Goal: Task Accomplishment & Management: Use online tool/utility

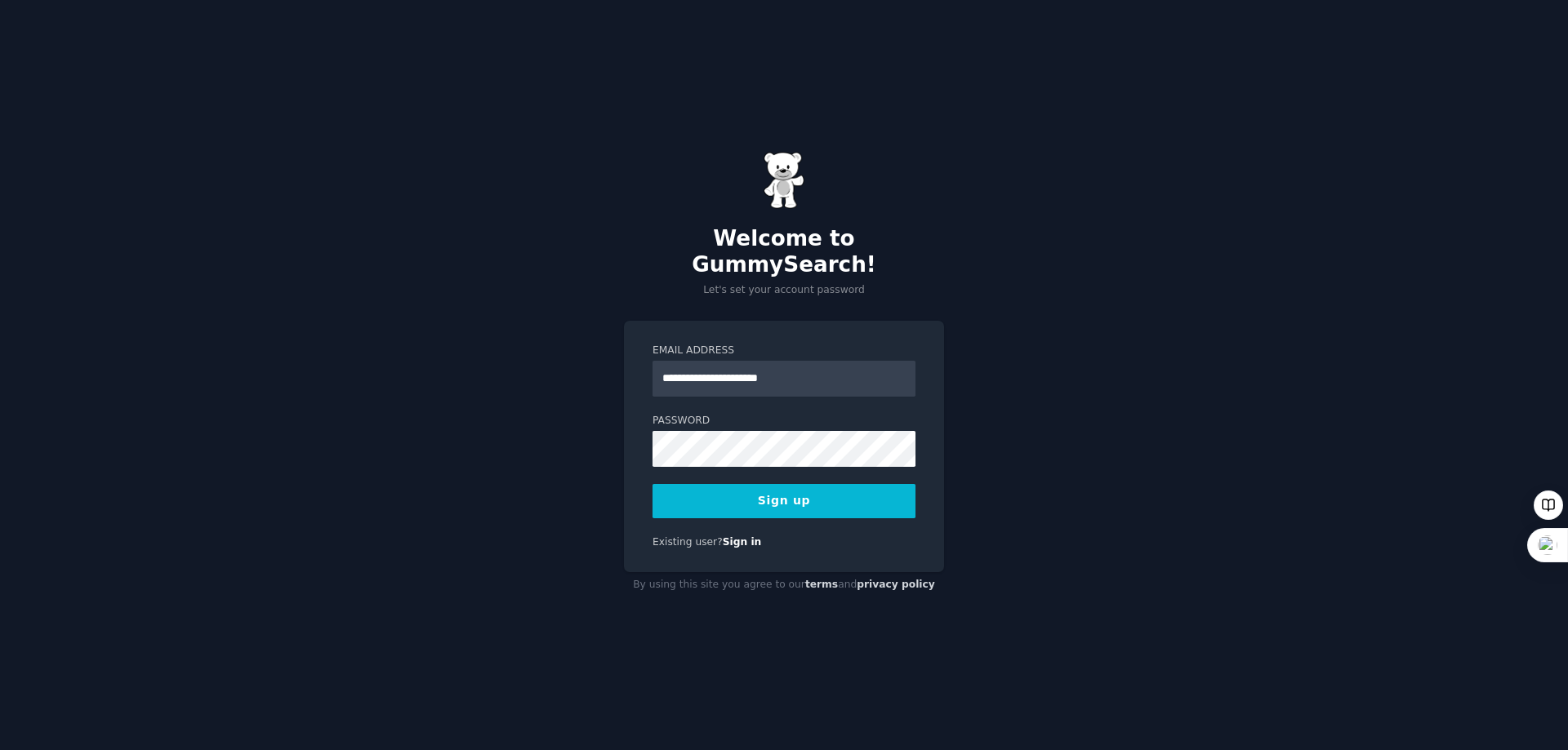
type input "**********"
click at [775, 488] on button "Sign up" at bounding box center [784, 501] width 263 height 34
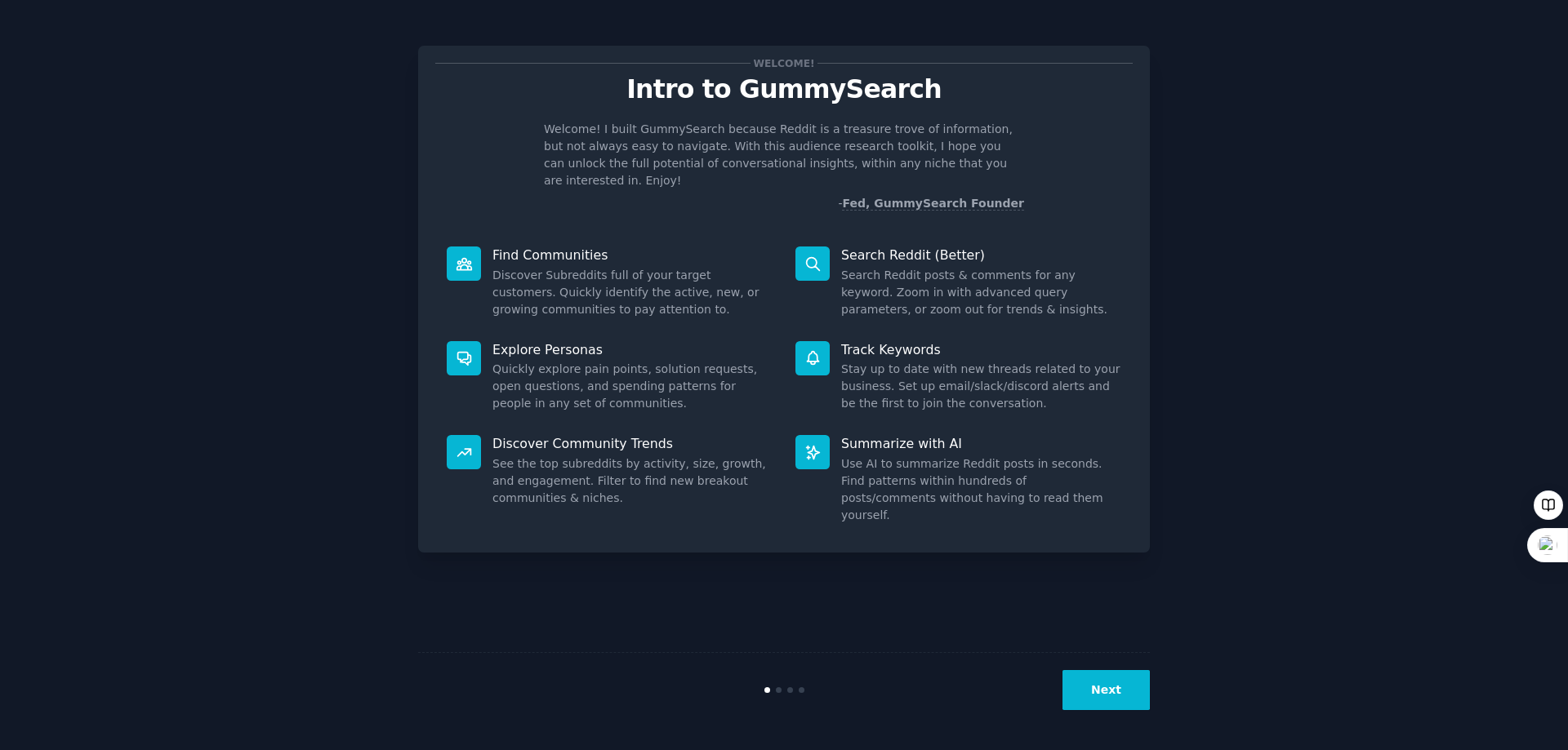
click at [1099, 695] on button "Next" at bounding box center [1106, 690] width 87 height 40
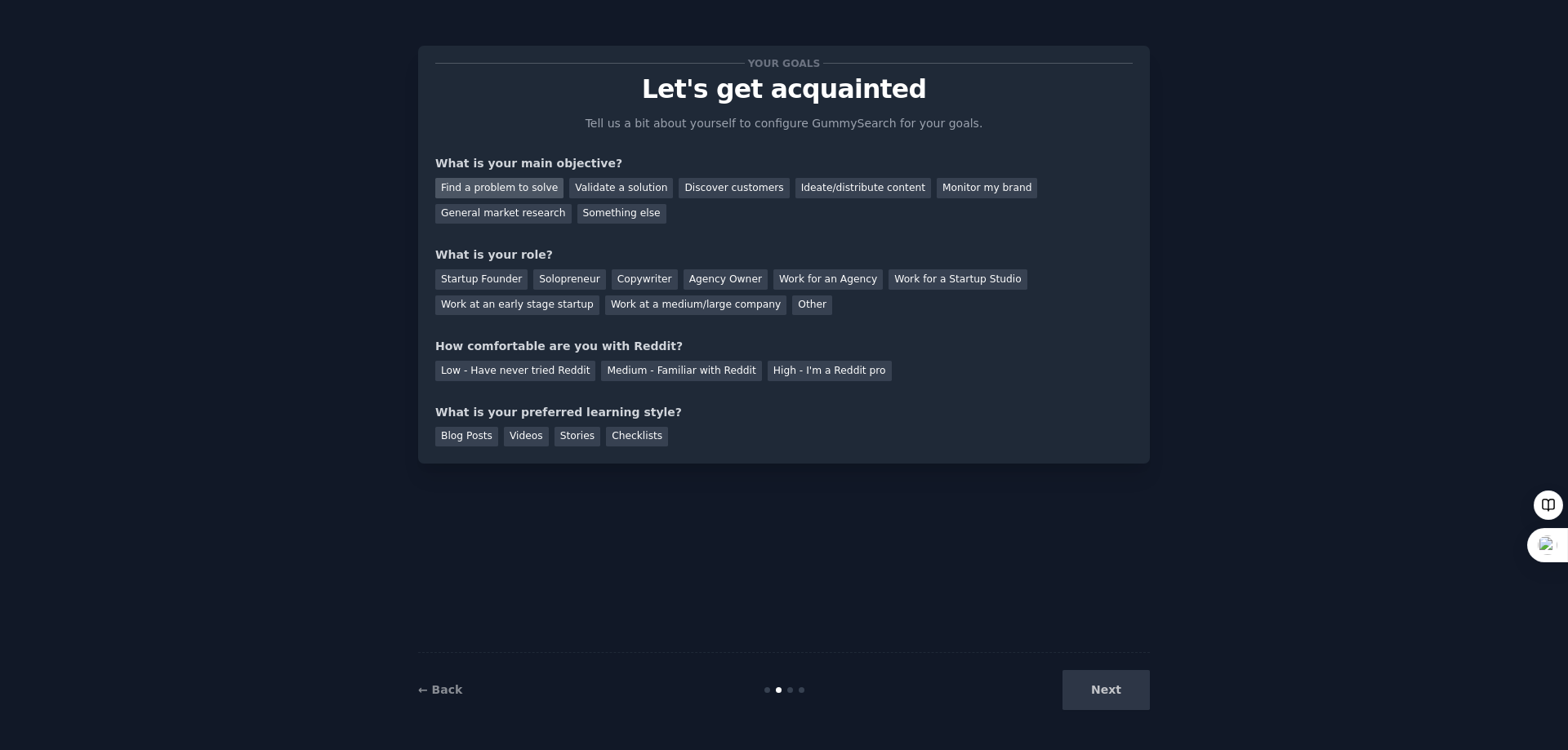
click at [532, 190] on div "Find a problem to solve" at bounding box center [499, 187] width 128 height 20
click at [605, 311] on div "Work at a medium/large company" at bounding box center [696, 305] width 181 height 20
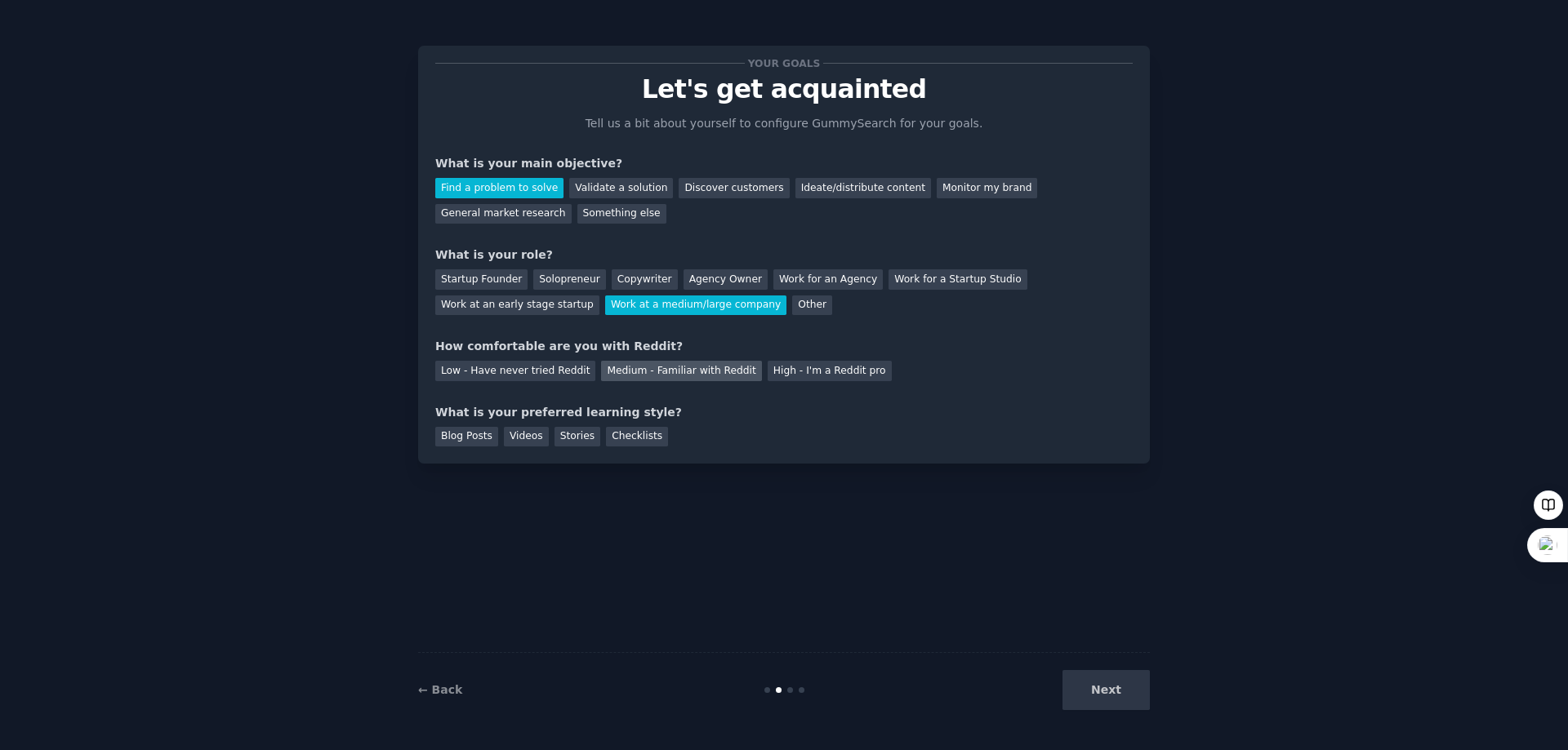
click at [637, 374] on div "Medium - Familiar with Reddit" at bounding box center [682, 370] width 160 height 20
click at [571, 433] on div "Stories" at bounding box center [577, 436] width 45 height 20
click at [1124, 696] on button "Next" at bounding box center [1106, 690] width 87 height 40
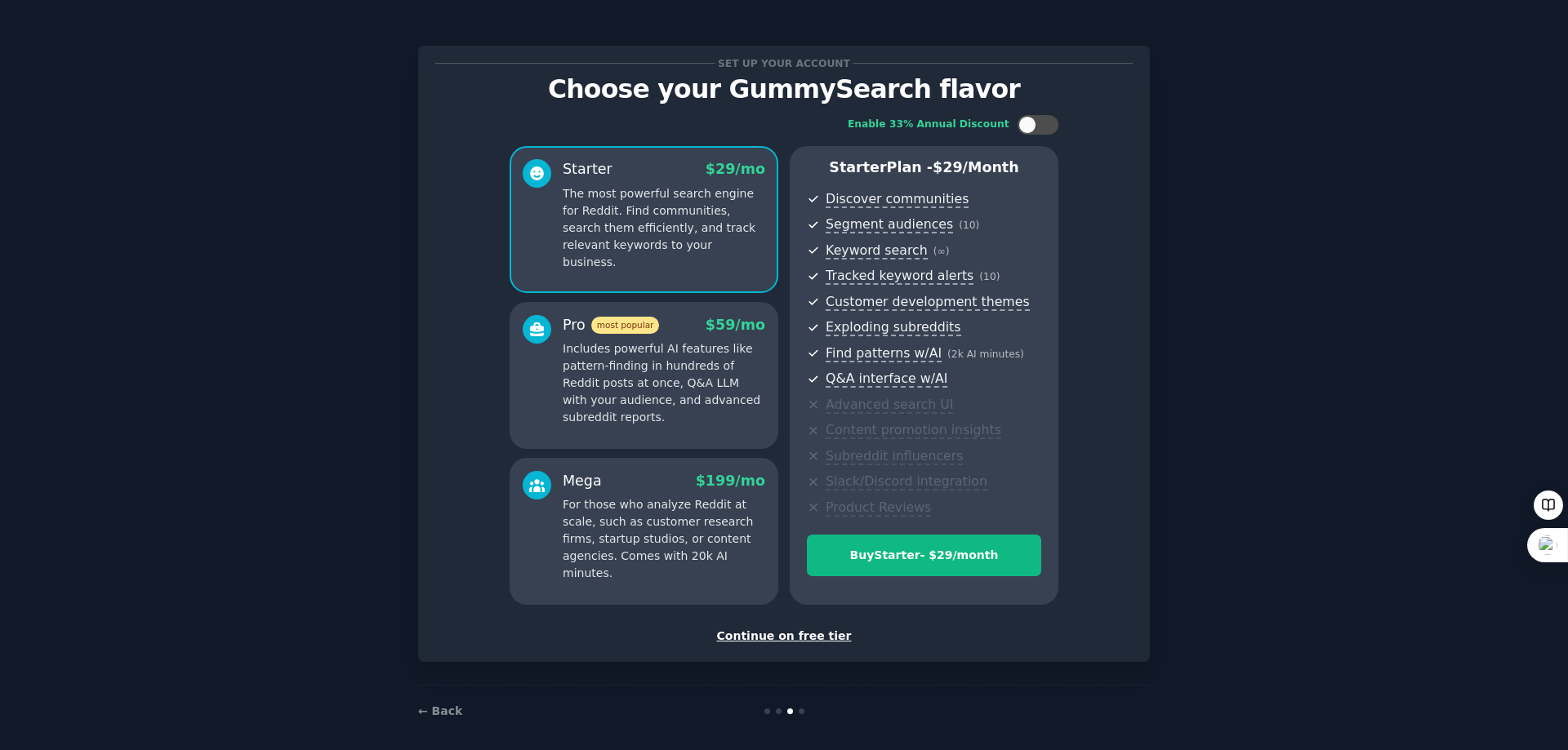
click at [797, 631] on div "Continue on free tier" at bounding box center [784, 637] width 697 height 17
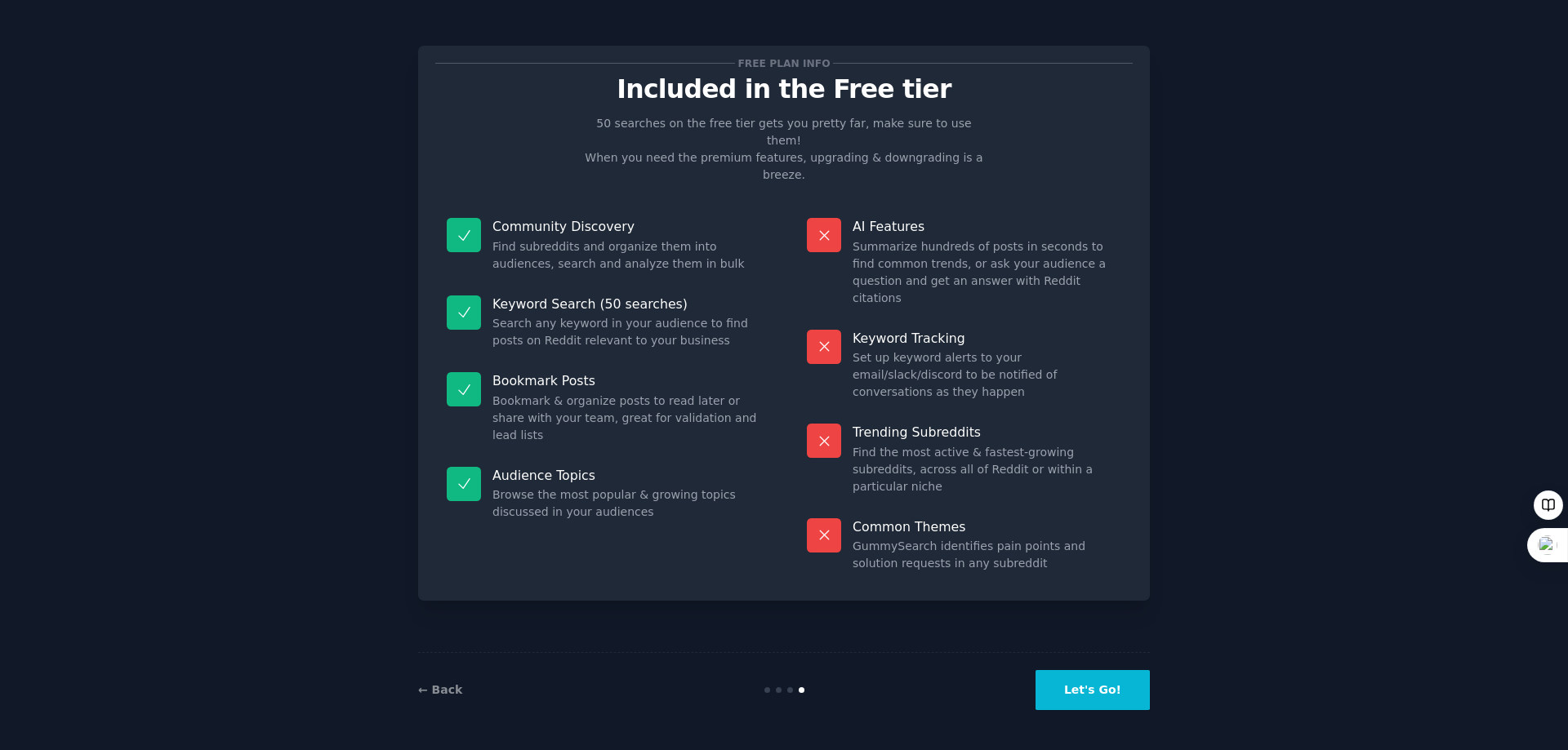
click at [1097, 687] on button "Let's Go!" at bounding box center [1092, 690] width 114 height 40
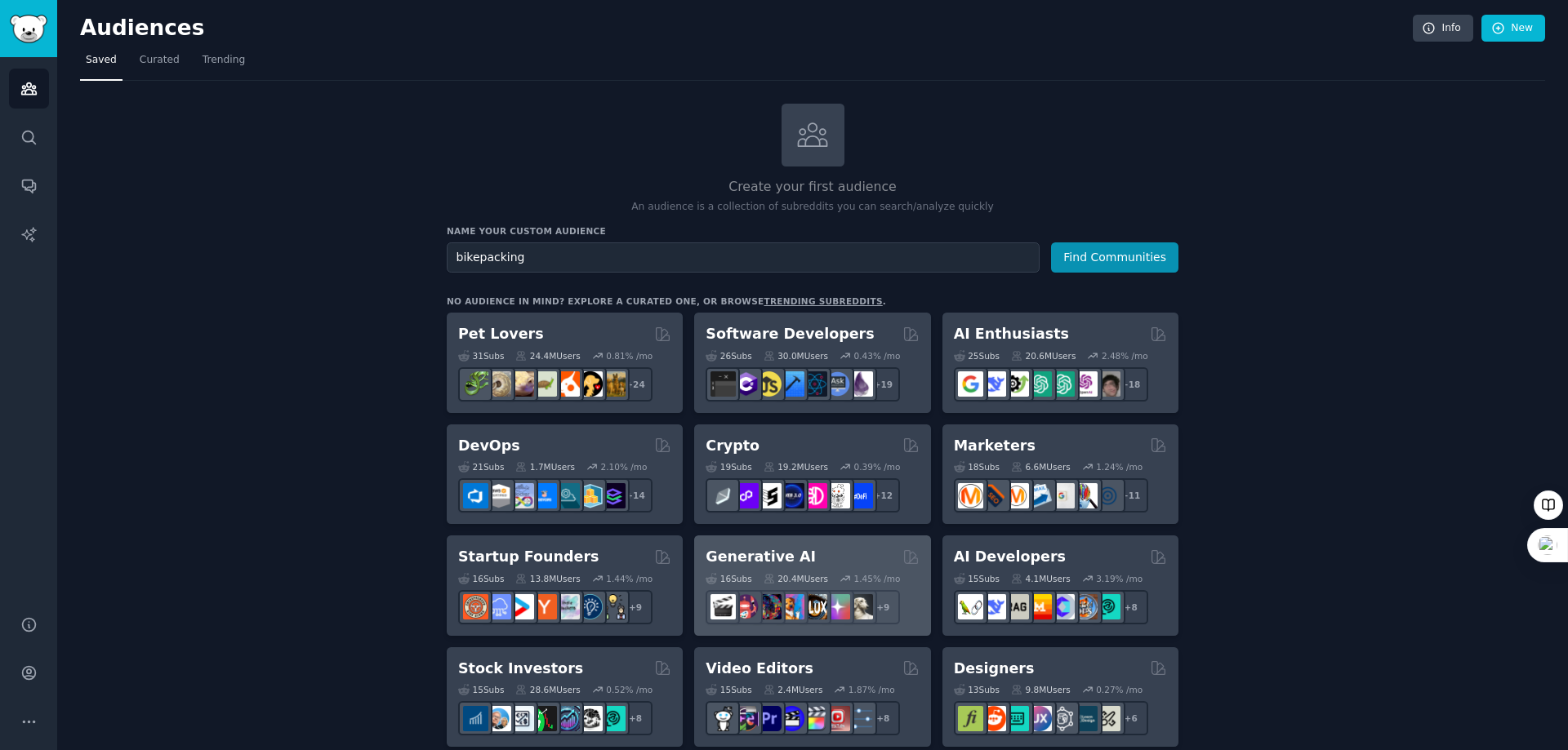
type input "bikepacking"
click at [1051, 242] on button "Find Communities" at bounding box center [1115, 257] width 127 height 30
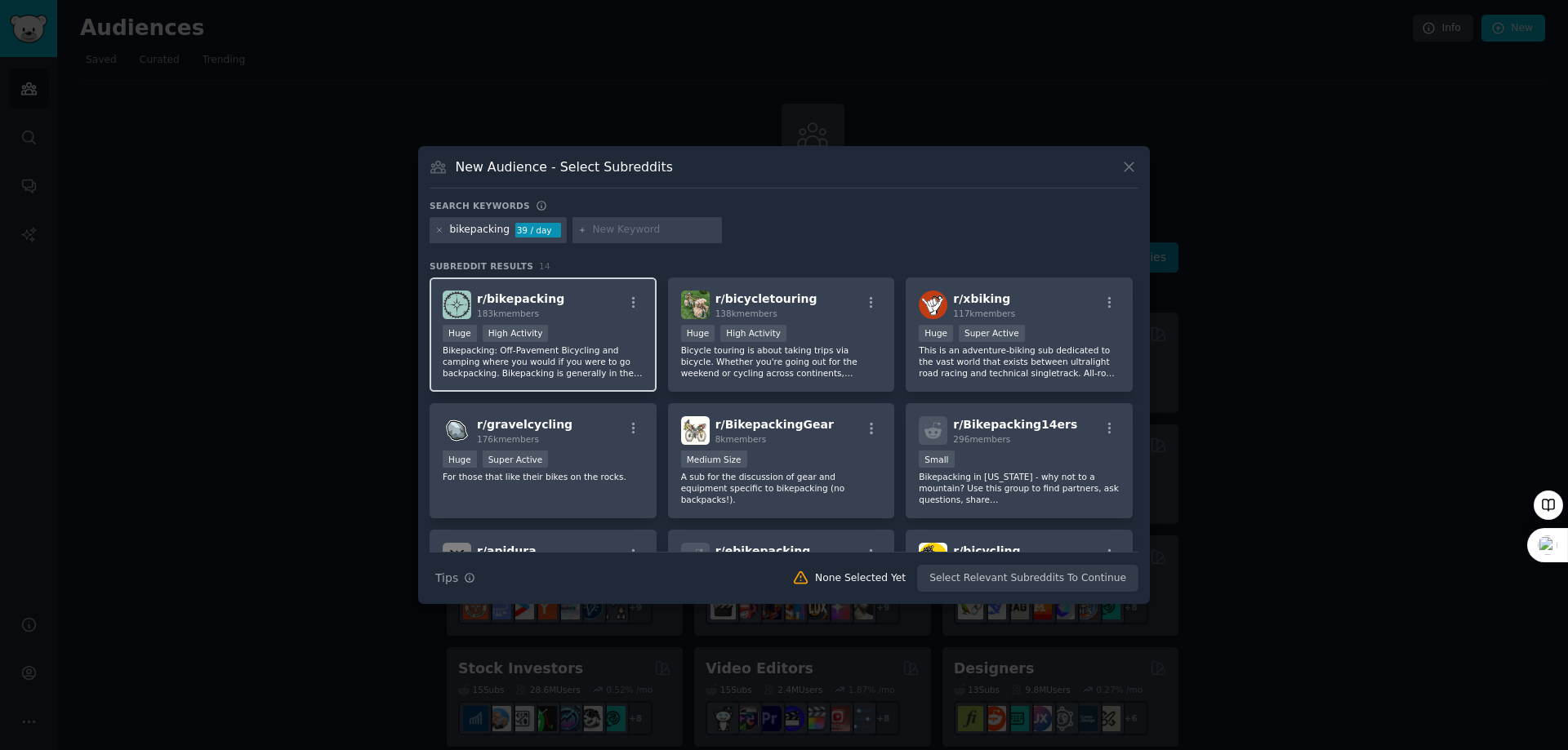
click at [540, 320] on div "r/ bikepacking 183k members >= 80th percentile for submissions / day Huge High …" at bounding box center [543, 335] width 227 height 115
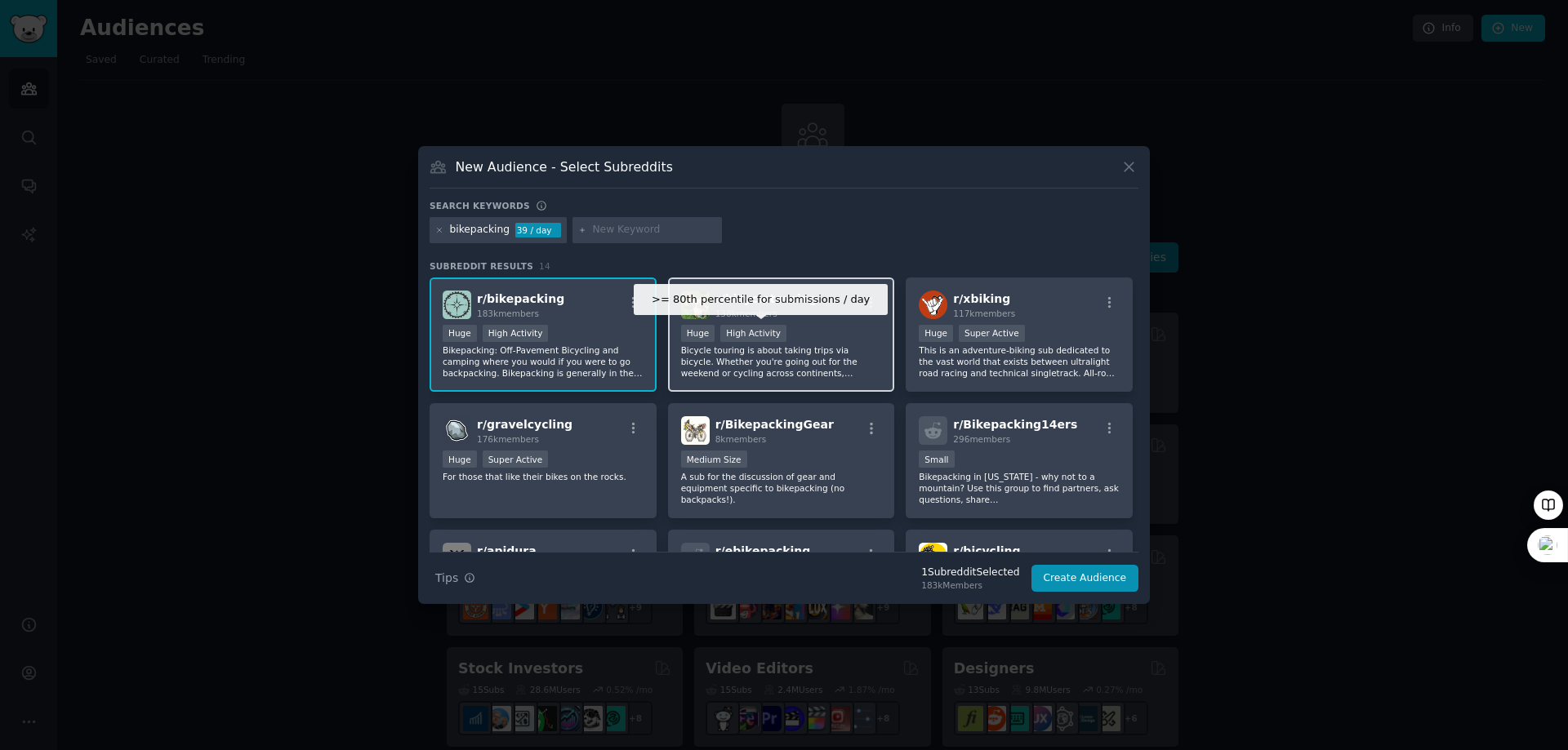
click at [745, 329] on div "High Activity" at bounding box center [754, 334] width 66 height 17
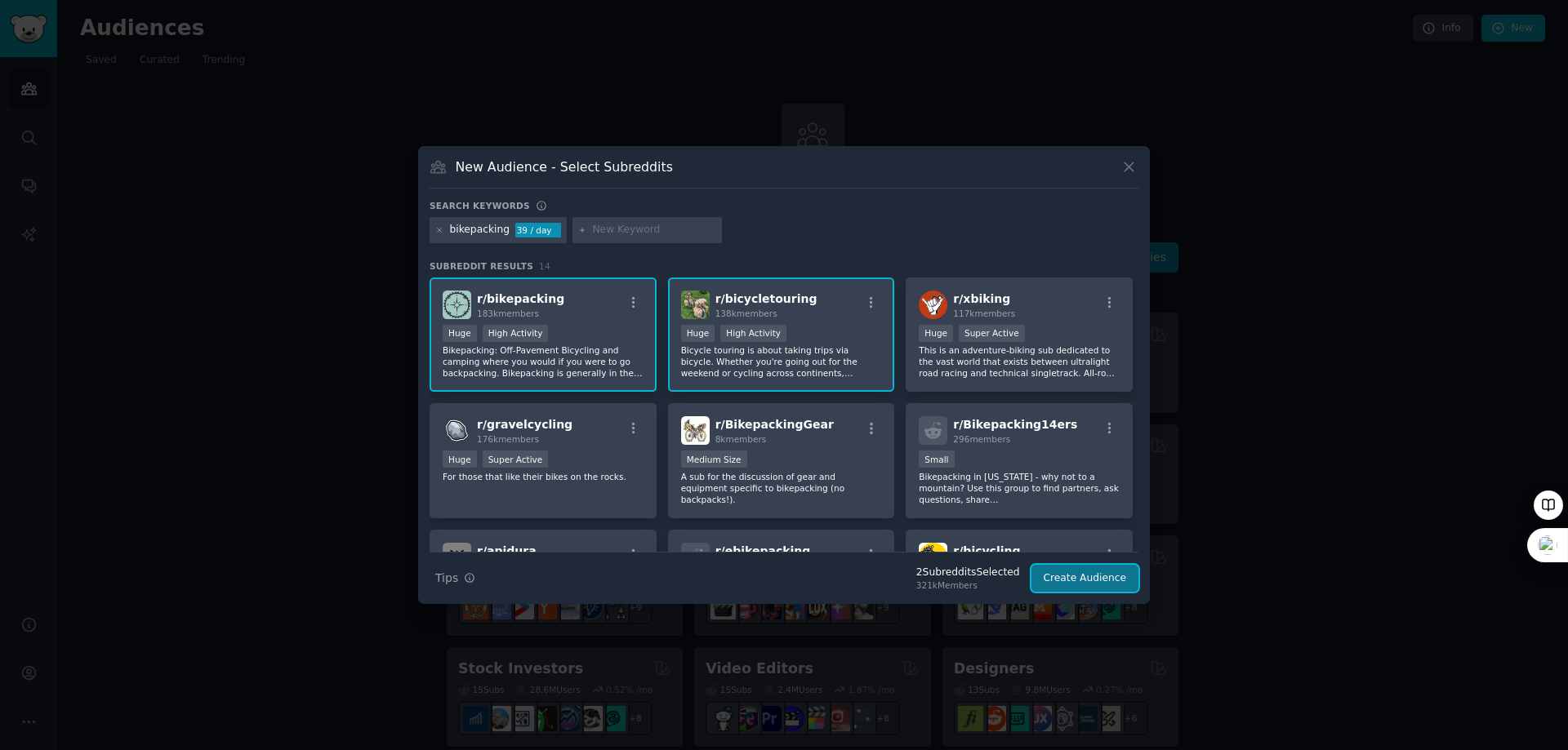
click at [1096, 584] on button "Create Audience" at bounding box center [1086, 579] width 108 height 28
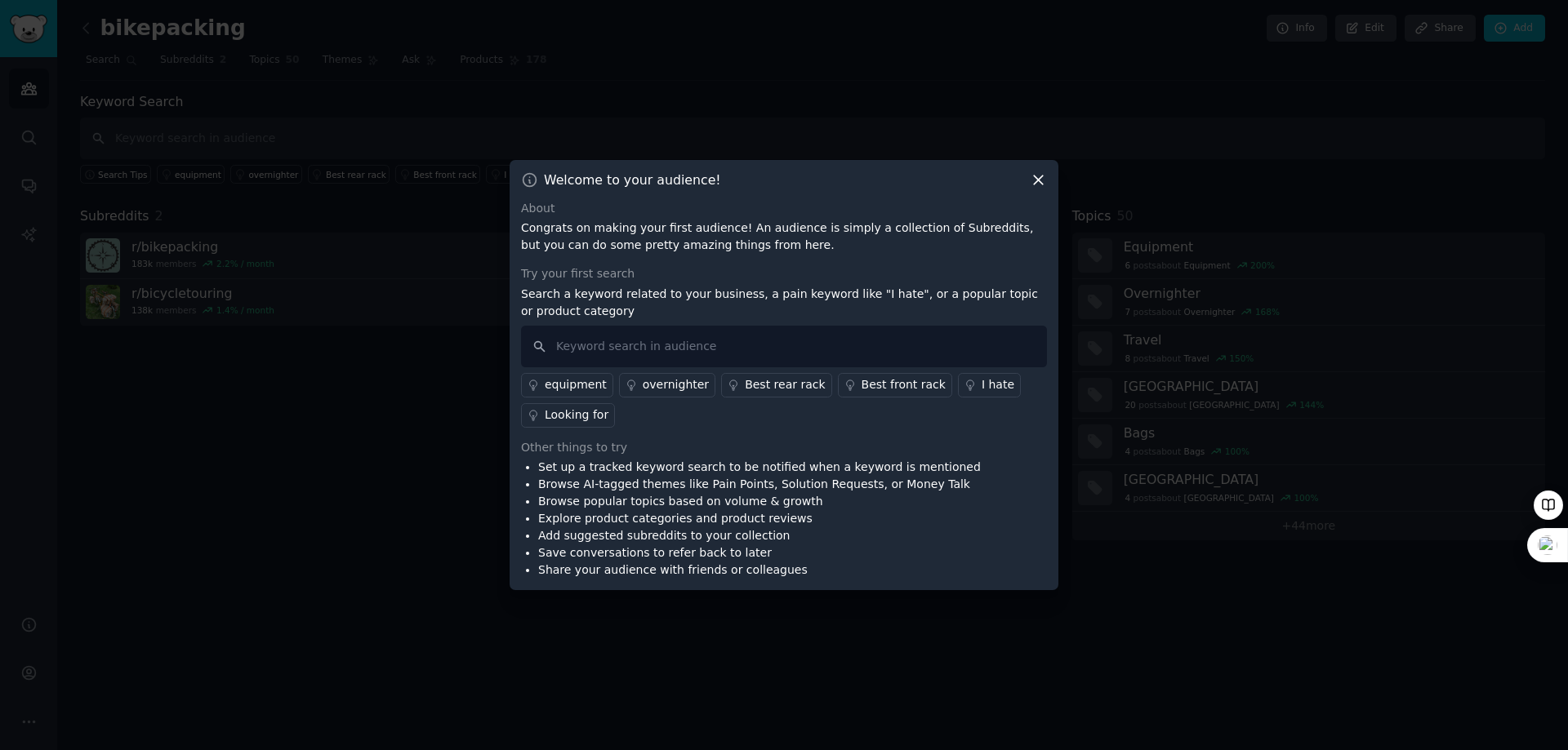
click at [587, 384] on div "equipment" at bounding box center [575, 385] width 62 height 17
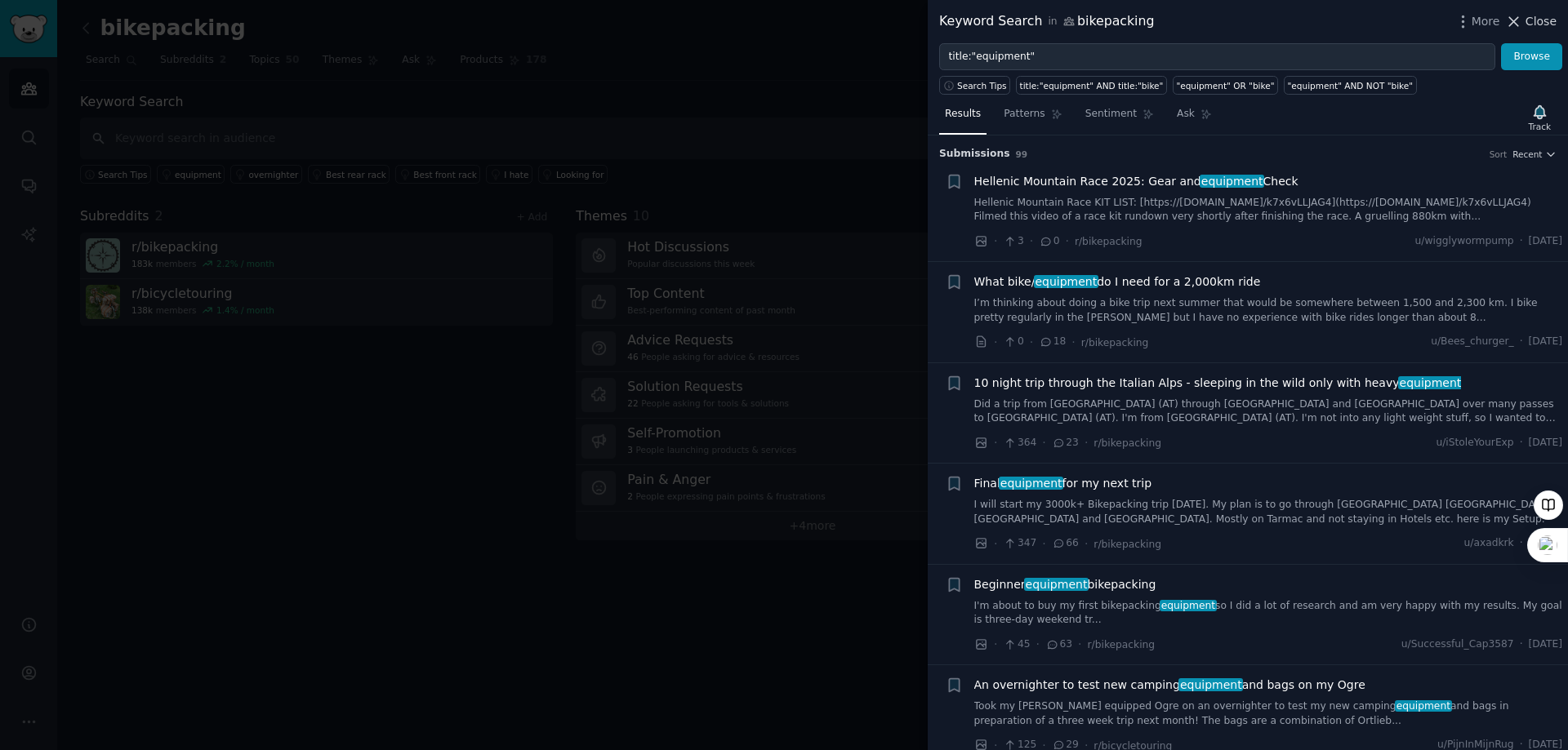
click at [1523, 25] on icon at bounding box center [1514, 22] width 17 height 17
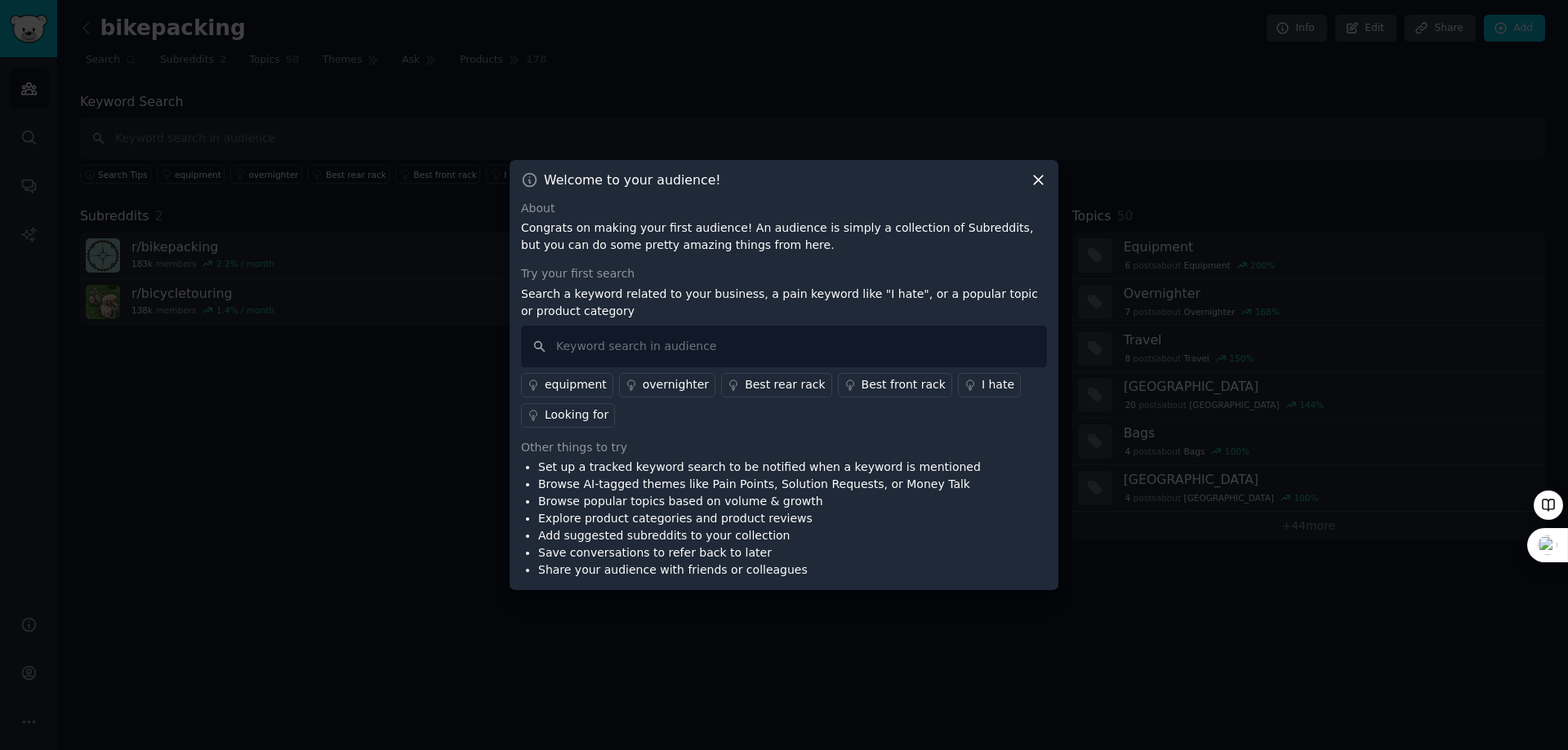
click at [1042, 181] on icon at bounding box center [1039, 180] width 17 height 17
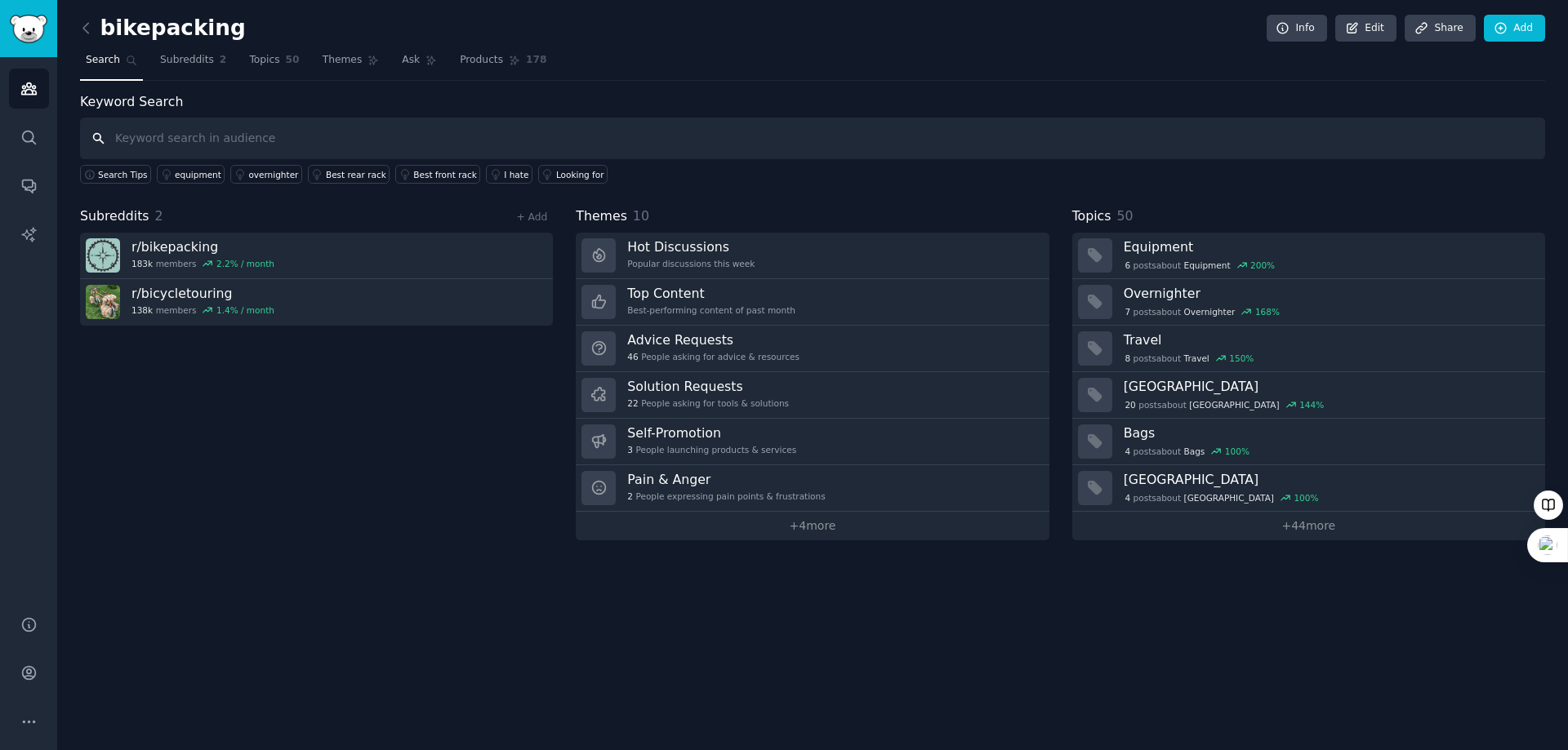
click at [205, 137] on input "text" at bounding box center [812, 139] width 1465 height 42
click at [222, 137] on input "text" at bounding box center [812, 139] width 1465 height 42
type input "radio"
click at [86, 25] on icon at bounding box center [86, 28] width 17 height 17
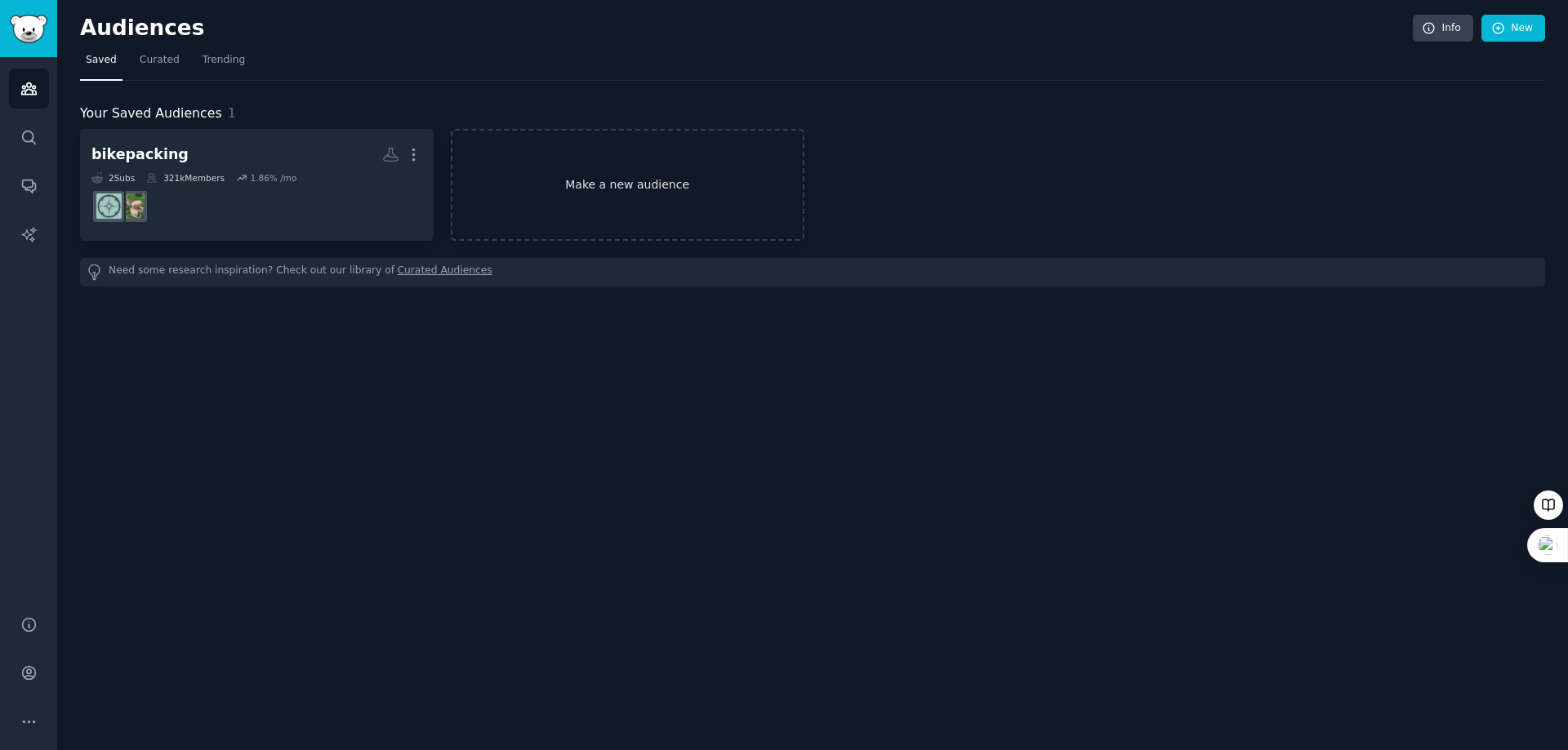
click at [530, 172] on link "Make a new audience" at bounding box center [628, 185] width 354 height 111
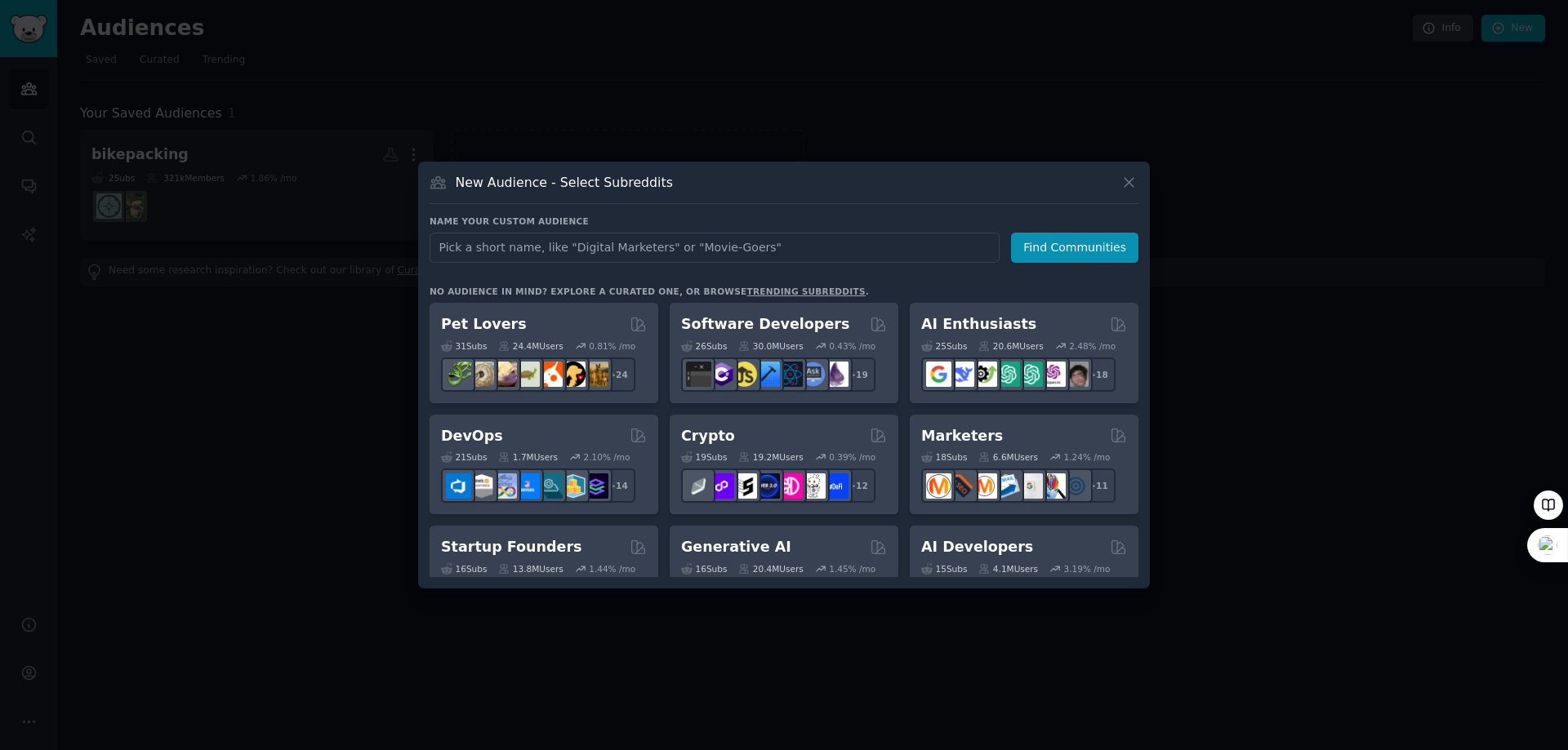
drag, startPoint x: 672, startPoint y: 245, endPoint x: 727, endPoint y: 248, distance: 55.1
click at [727, 248] on input "text" at bounding box center [715, 247] width 570 height 30
click at [512, 247] on input "text" at bounding box center [715, 247] width 570 height 30
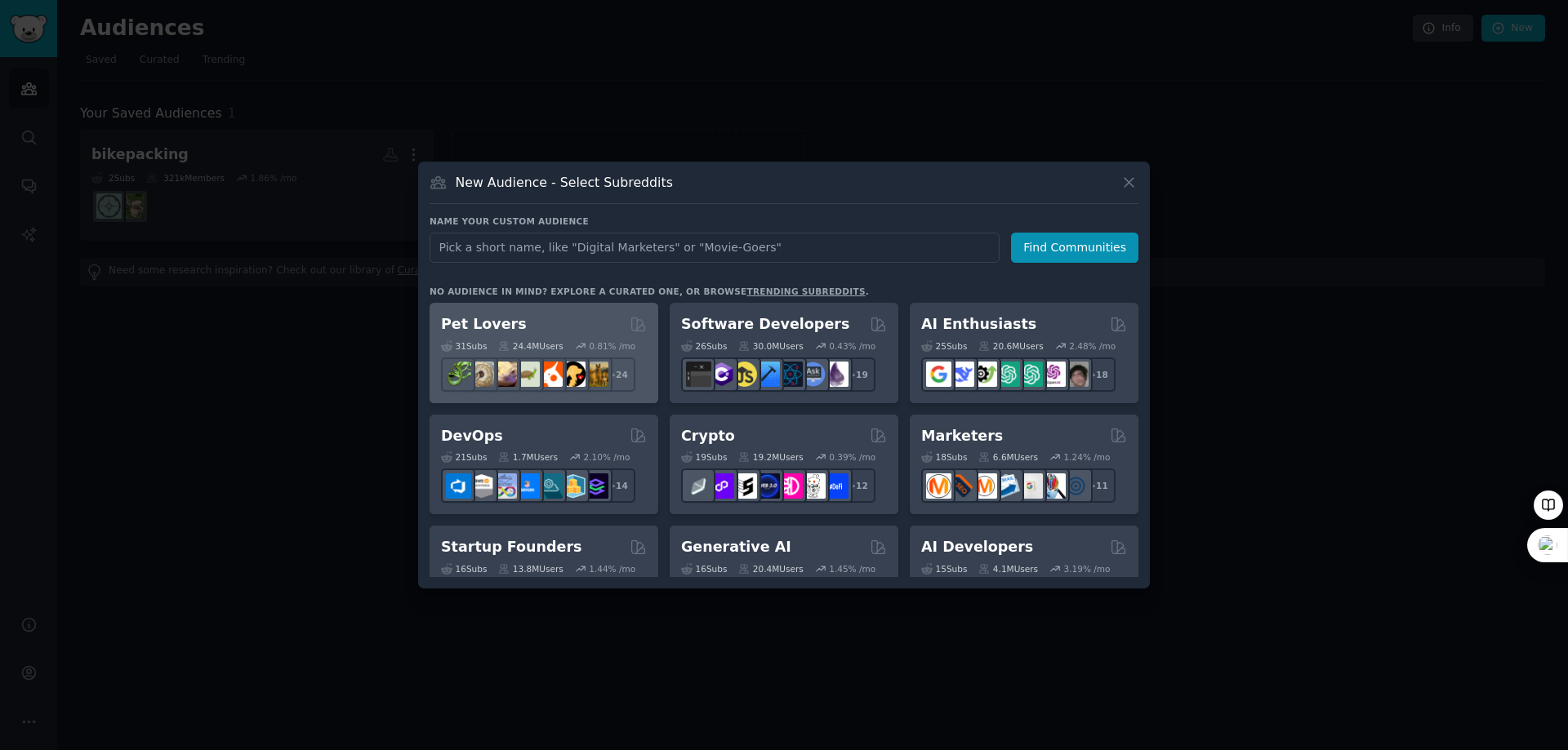
type input "s"
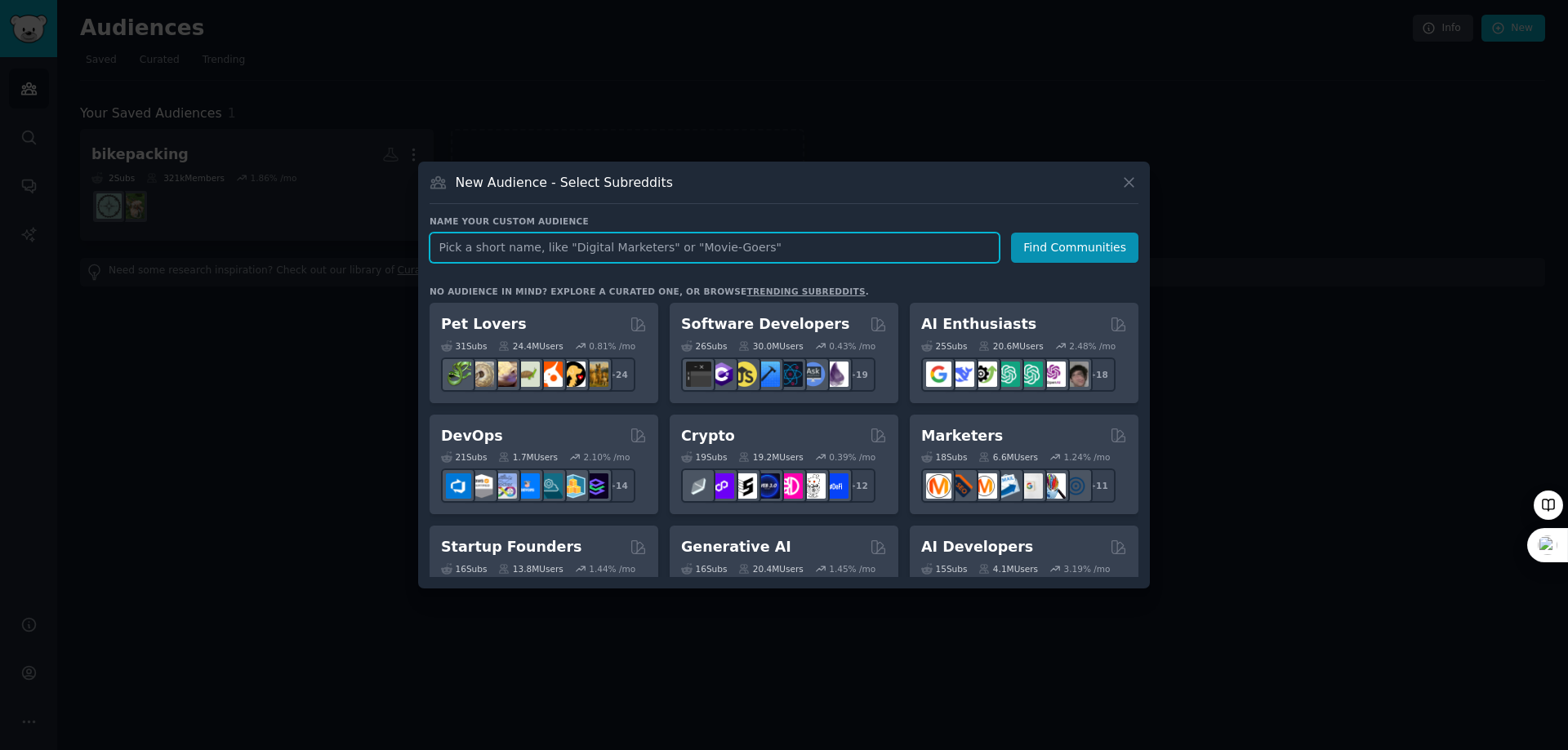
click at [581, 248] on input "text" at bounding box center [715, 247] width 570 height 30
paste input "History of [GEOGRAPHIC_DATA]"
type input "History of [GEOGRAPHIC_DATA]"
click at [1074, 246] on button "Find Communities" at bounding box center [1075, 247] width 127 height 30
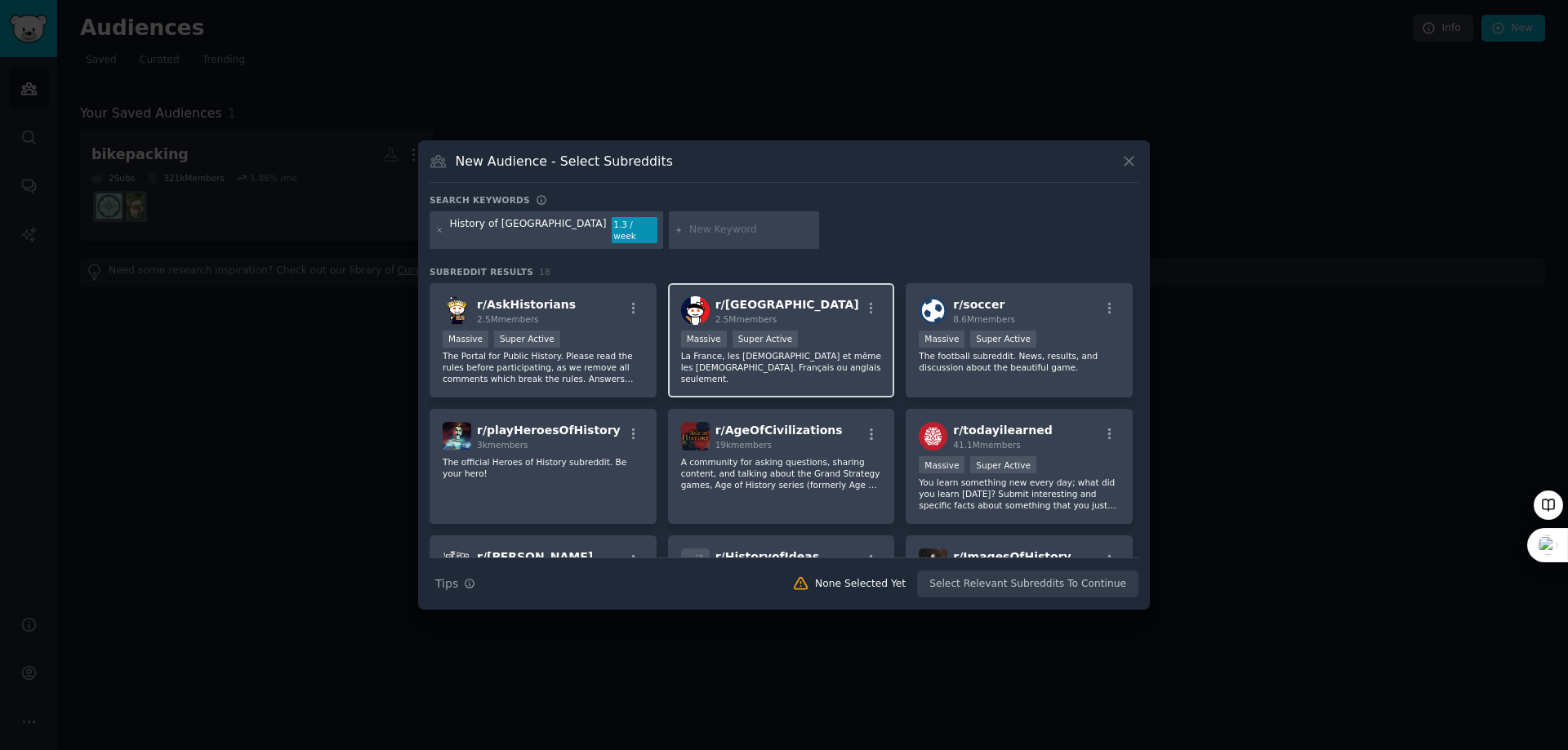
click at [740, 343] on div ">= 95th percentile for submissions / day Massive Super Active" at bounding box center [782, 341] width 201 height 20
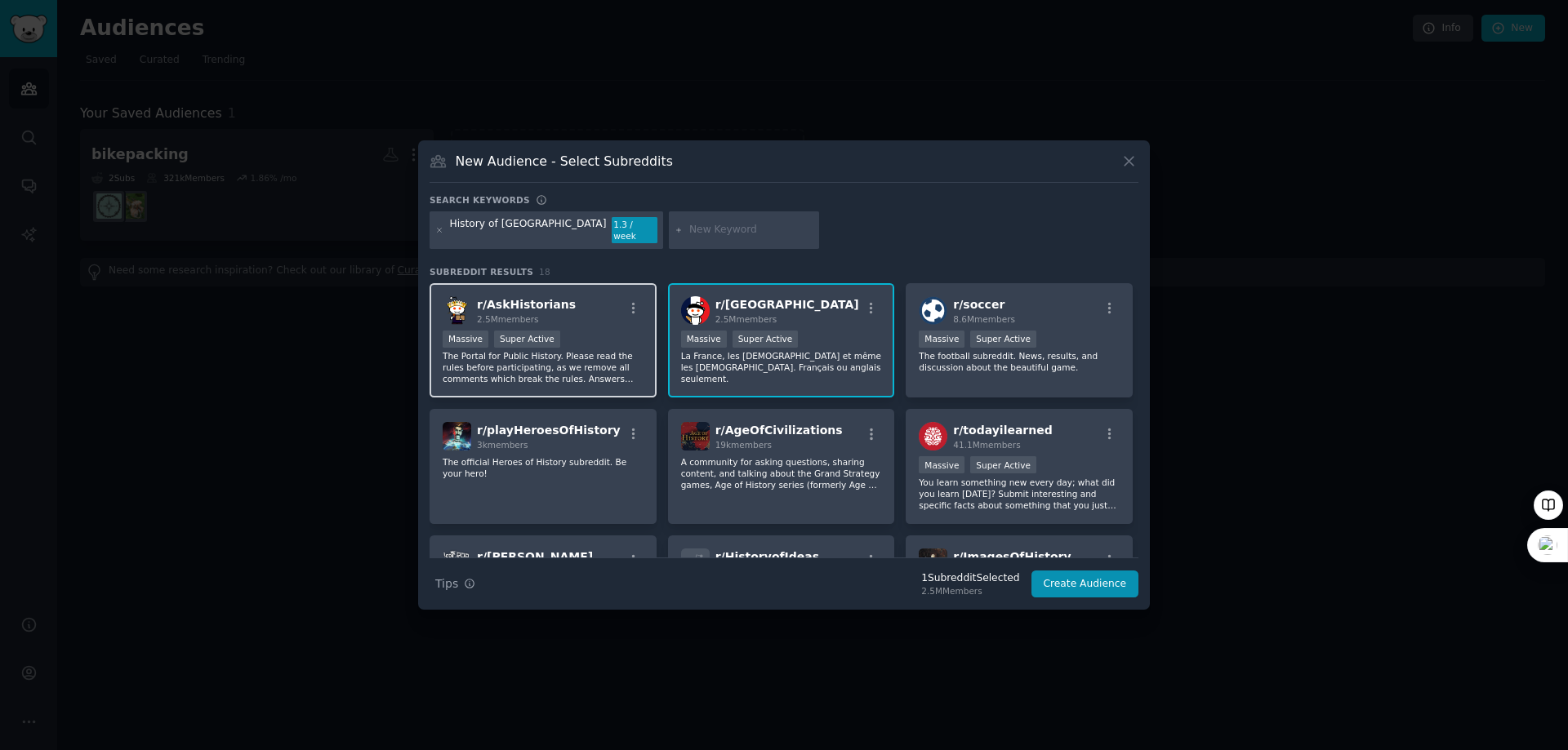
click at [586, 297] on div "r/ AskHistorians 2.5M members" at bounding box center [543, 310] width 201 height 29
click at [538, 352] on p "The Portal for Public History. Please read the rules before participating, as w…" at bounding box center [543, 367] width 201 height 34
click at [1109, 578] on button "Create Audience" at bounding box center [1086, 584] width 108 height 28
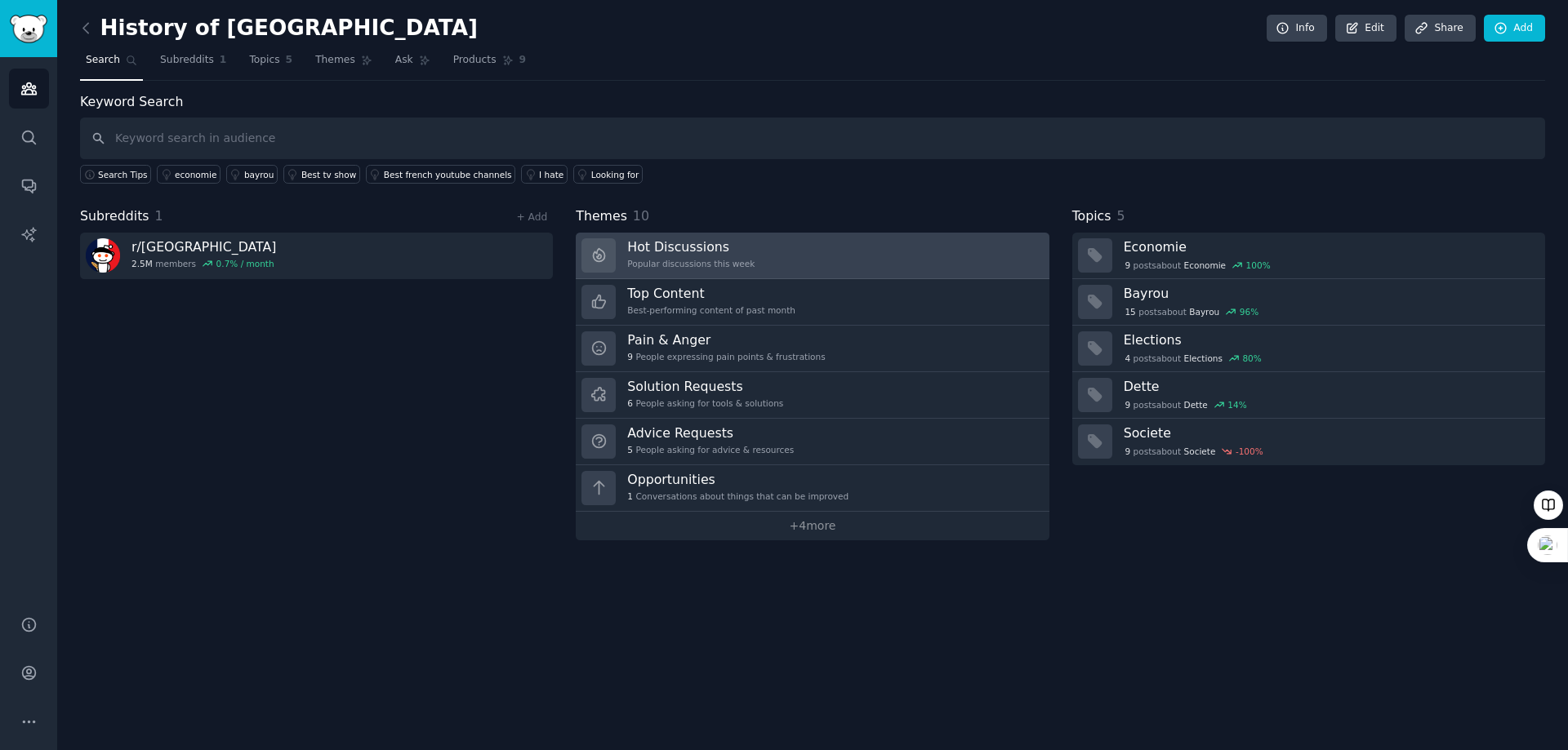
click at [722, 255] on div "Hot Discussions Popular discussions this week" at bounding box center [691, 255] width 127 height 34
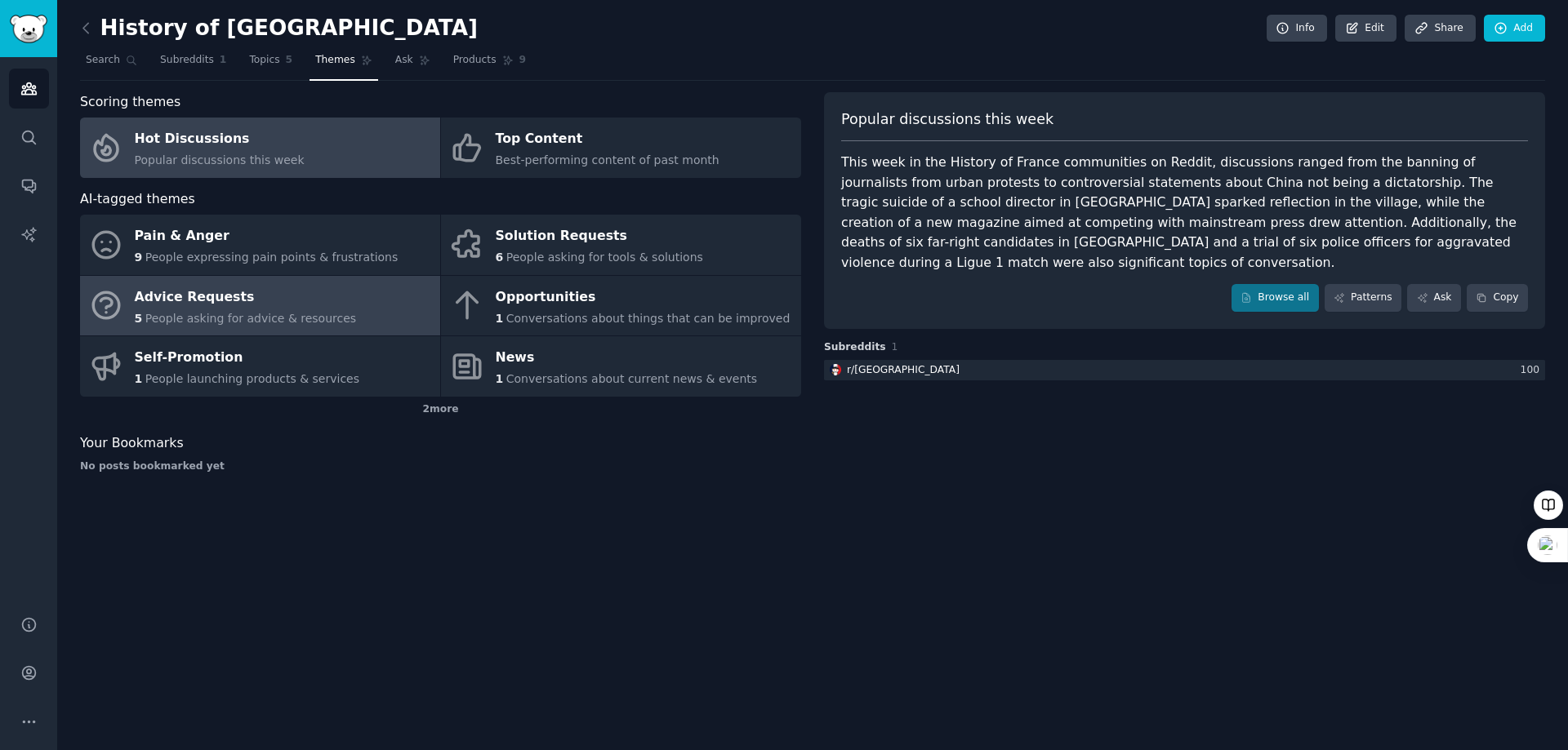
click at [148, 307] on div "Advice Requests" at bounding box center [246, 297] width 222 height 26
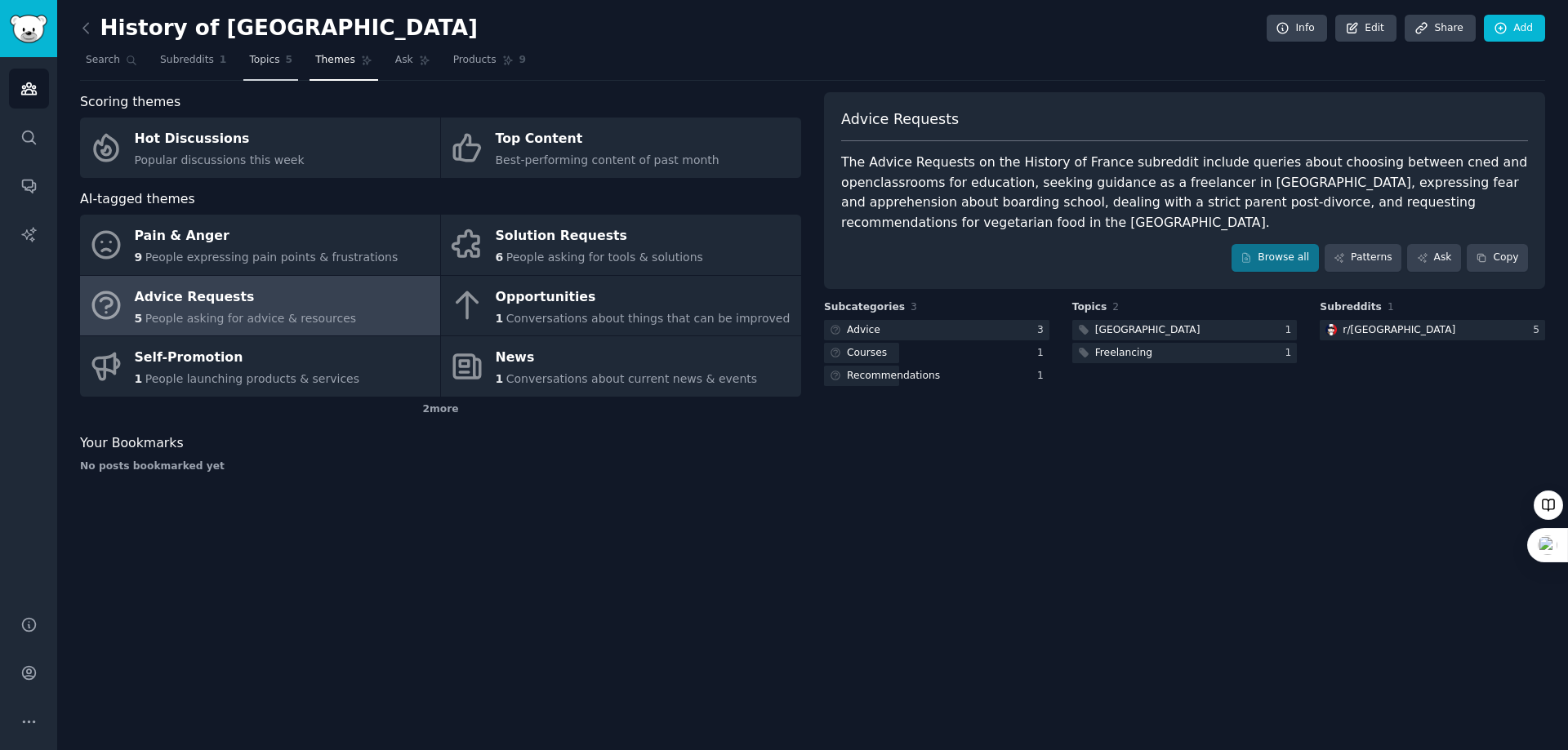
click at [255, 60] on span "Topics" at bounding box center [264, 60] width 31 height 15
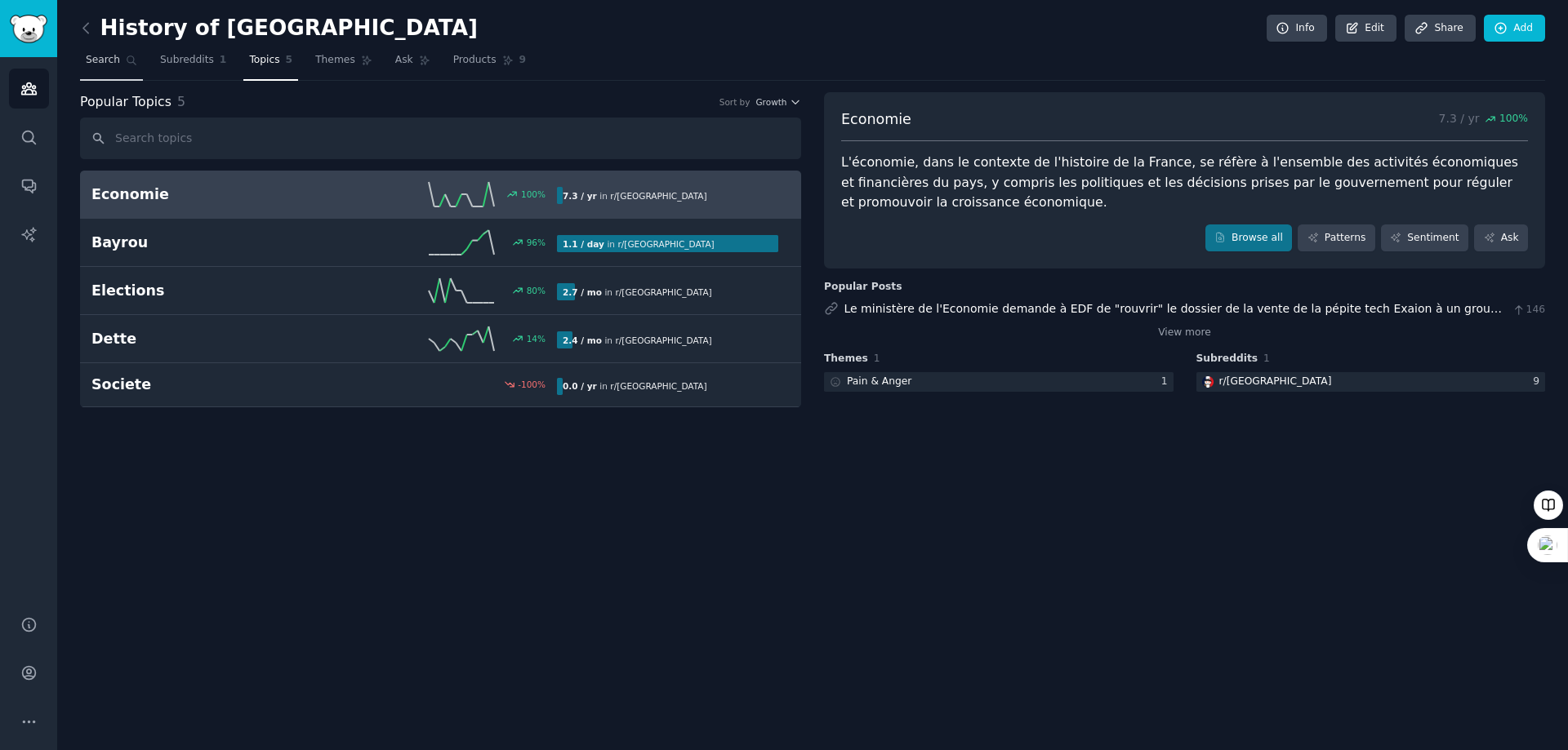
click at [103, 56] on span "Search" at bounding box center [102, 60] width 34 height 15
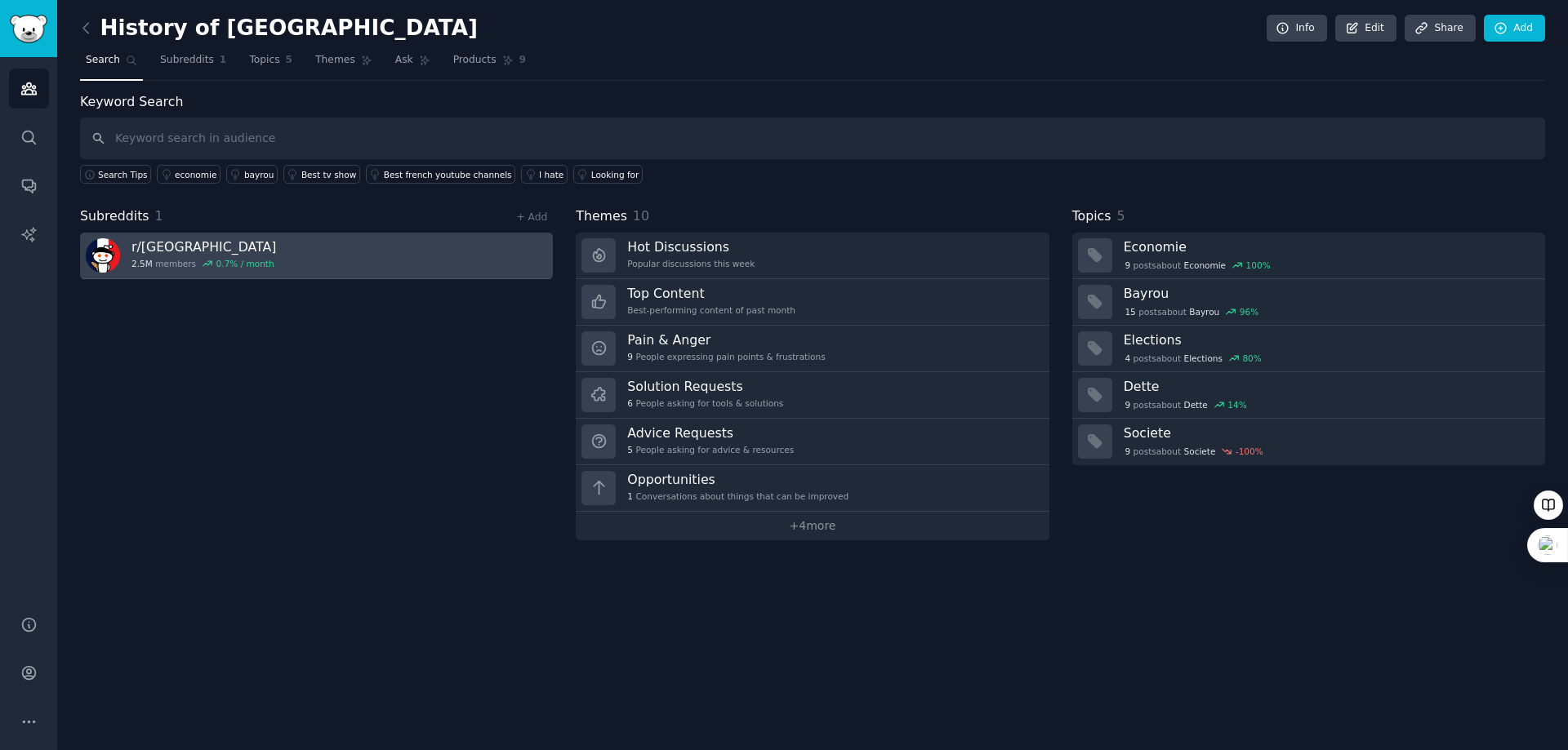
click at [151, 255] on div "r/ france 2.5M members 0.7 % / month" at bounding box center [204, 255] width 145 height 34
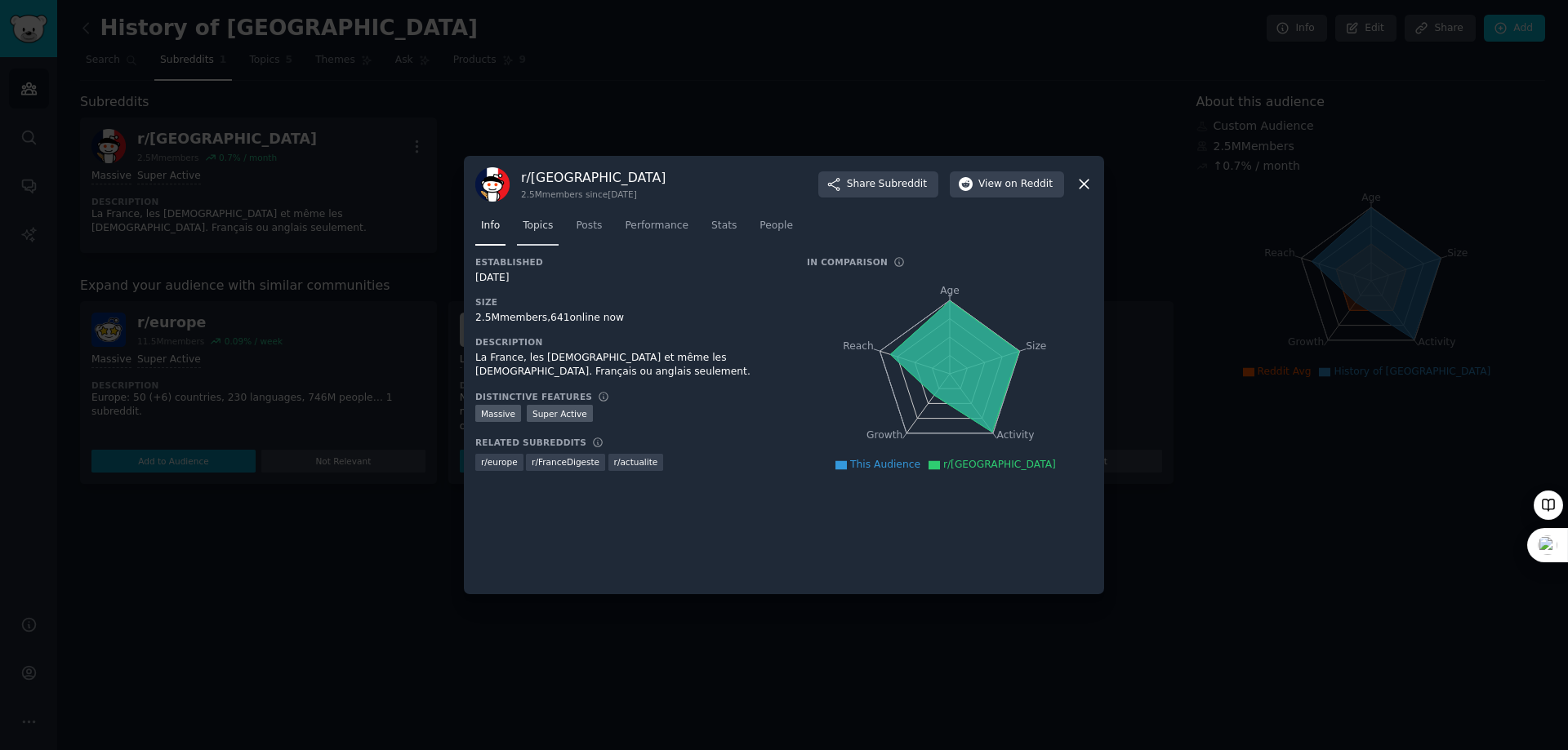
click at [535, 231] on span "Topics" at bounding box center [538, 226] width 31 height 15
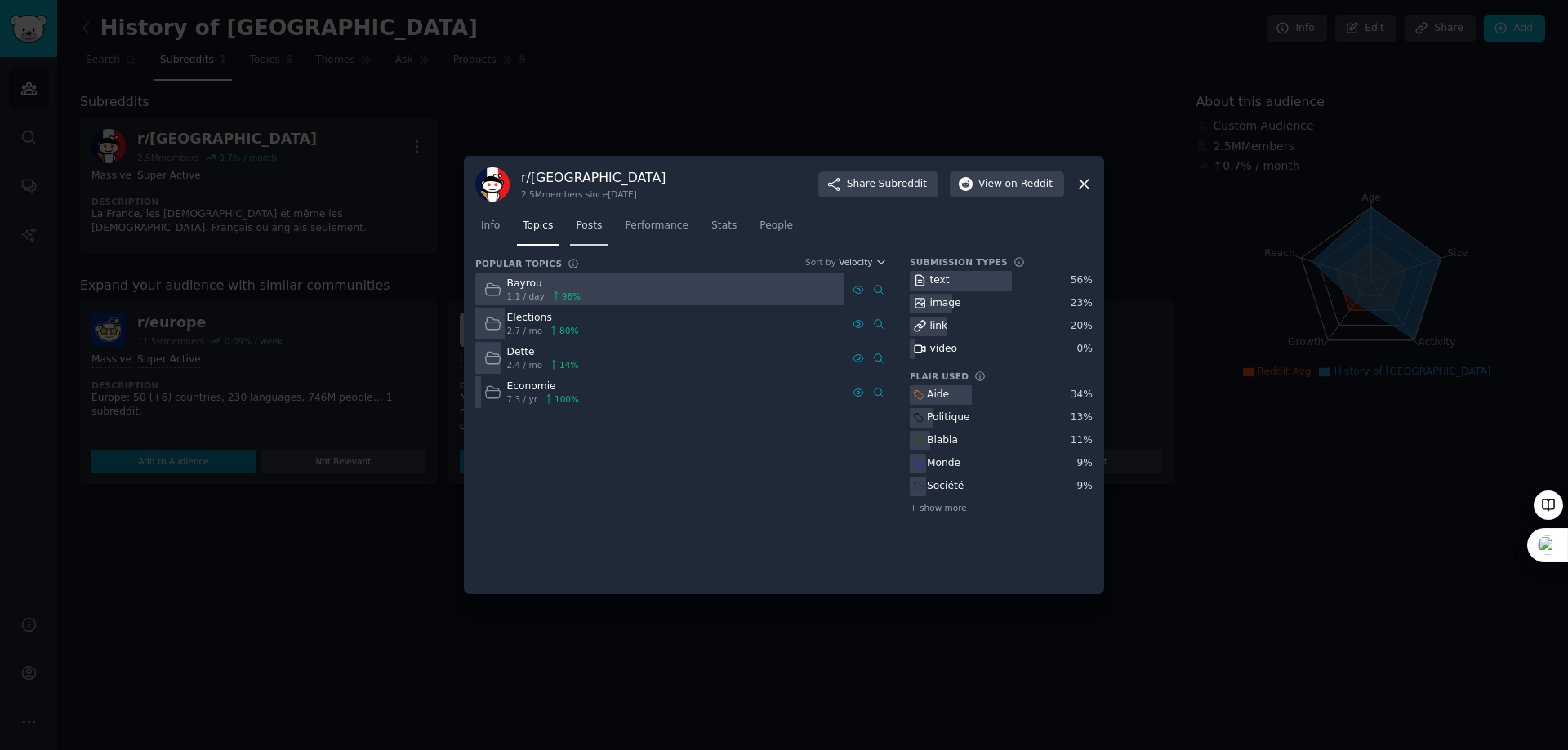
click at [590, 227] on span "Posts" at bounding box center [589, 226] width 26 height 15
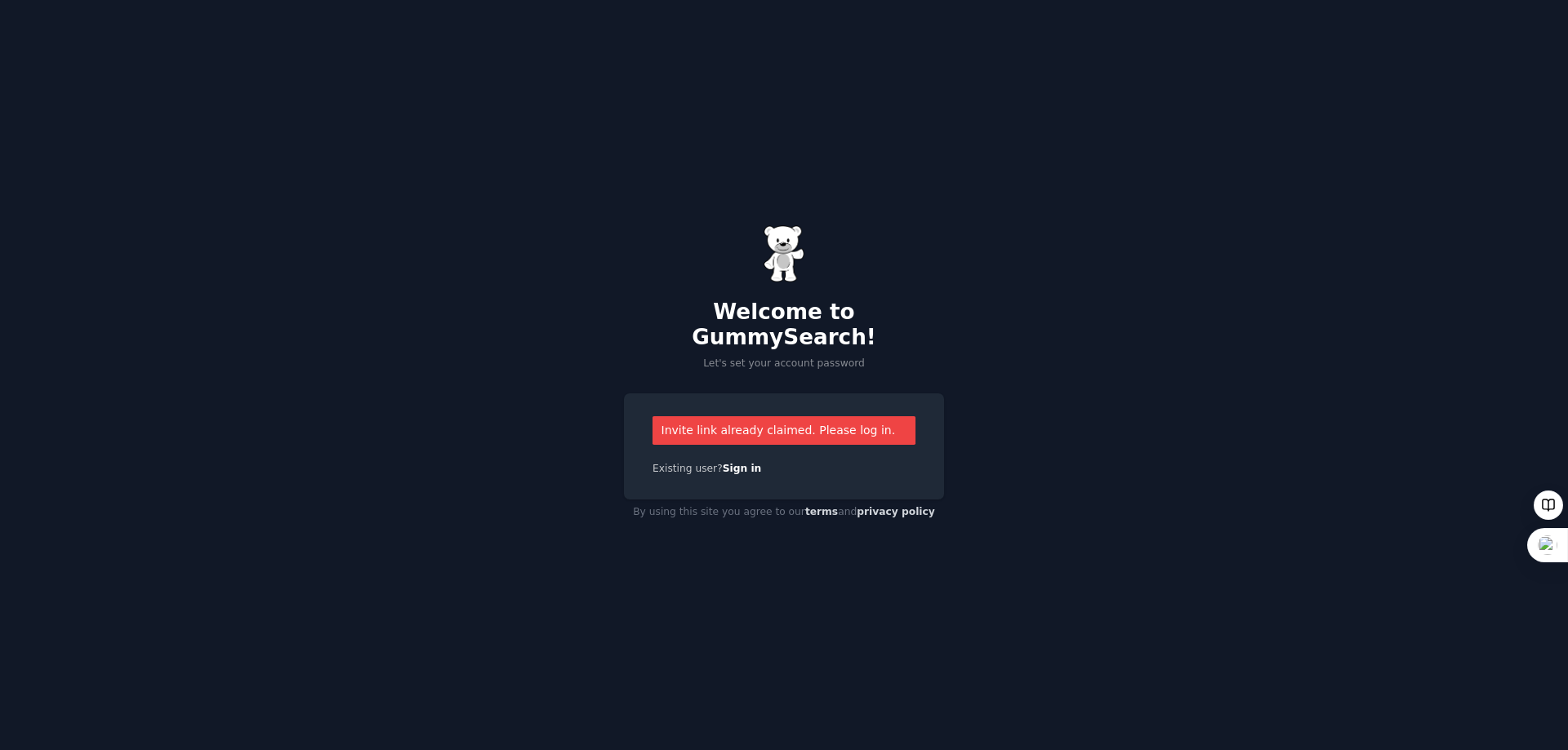
click at [1125, 443] on div "Welcome to GummySearch! Let's set your account password Invite link already cla…" at bounding box center [784, 375] width 1568 height 750
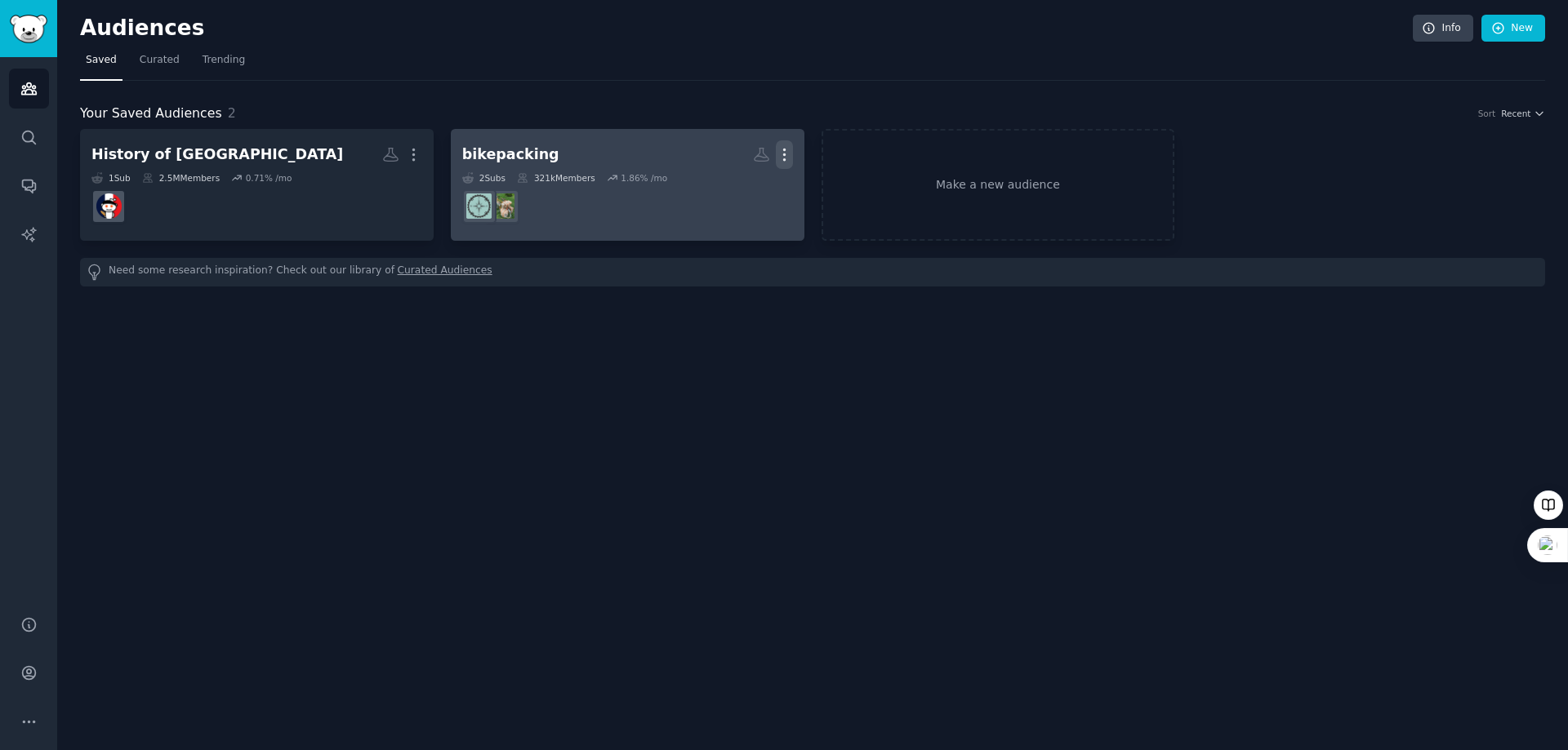
click at [783, 148] on icon "button" at bounding box center [784, 155] width 17 height 17
click at [736, 186] on p "Delete" at bounding box center [740, 189] width 37 height 17
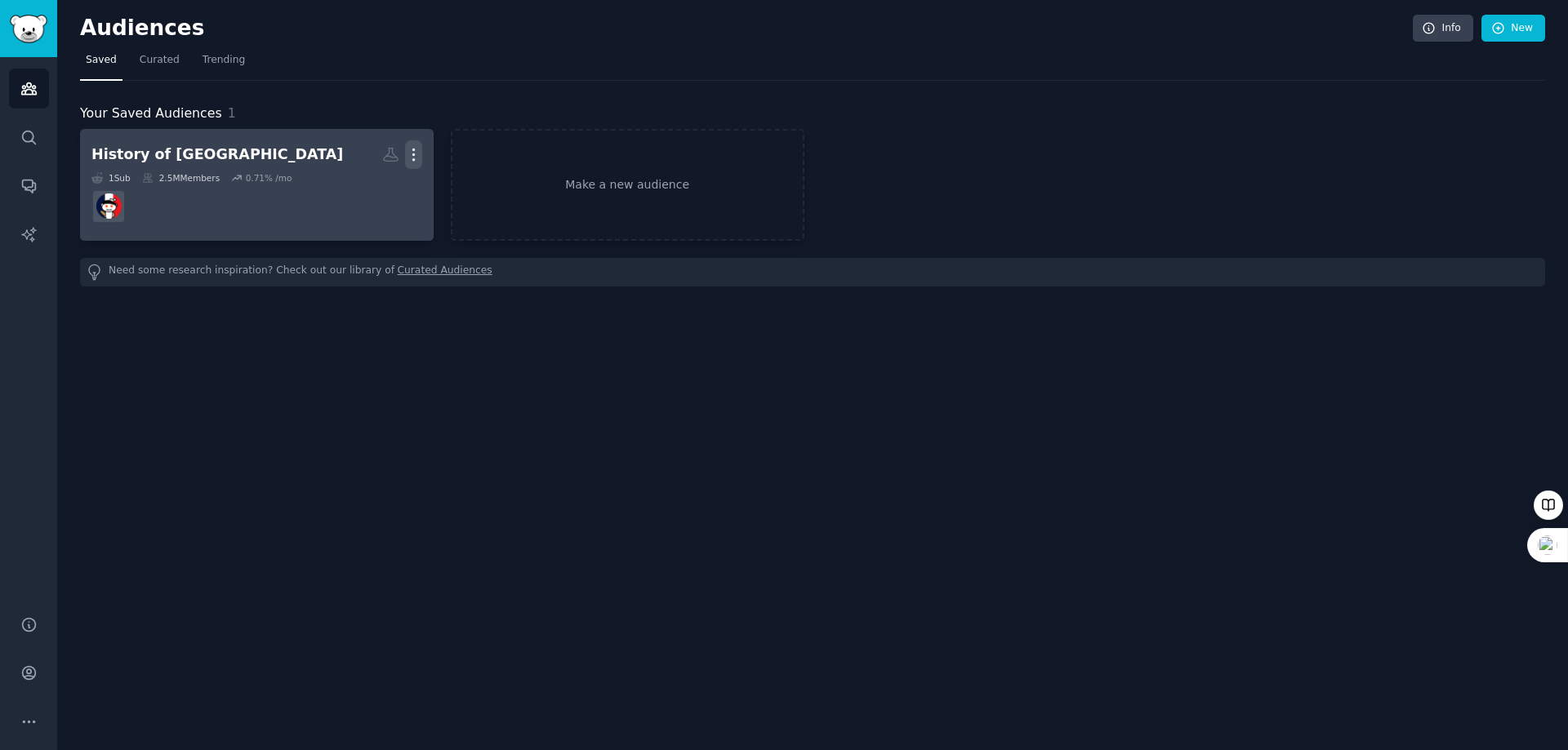
click at [413, 150] on icon "button" at bounding box center [413, 155] width 2 height 11
click at [376, 192] on p "Delete" at bounding box center [369, 189] width 37 height 17
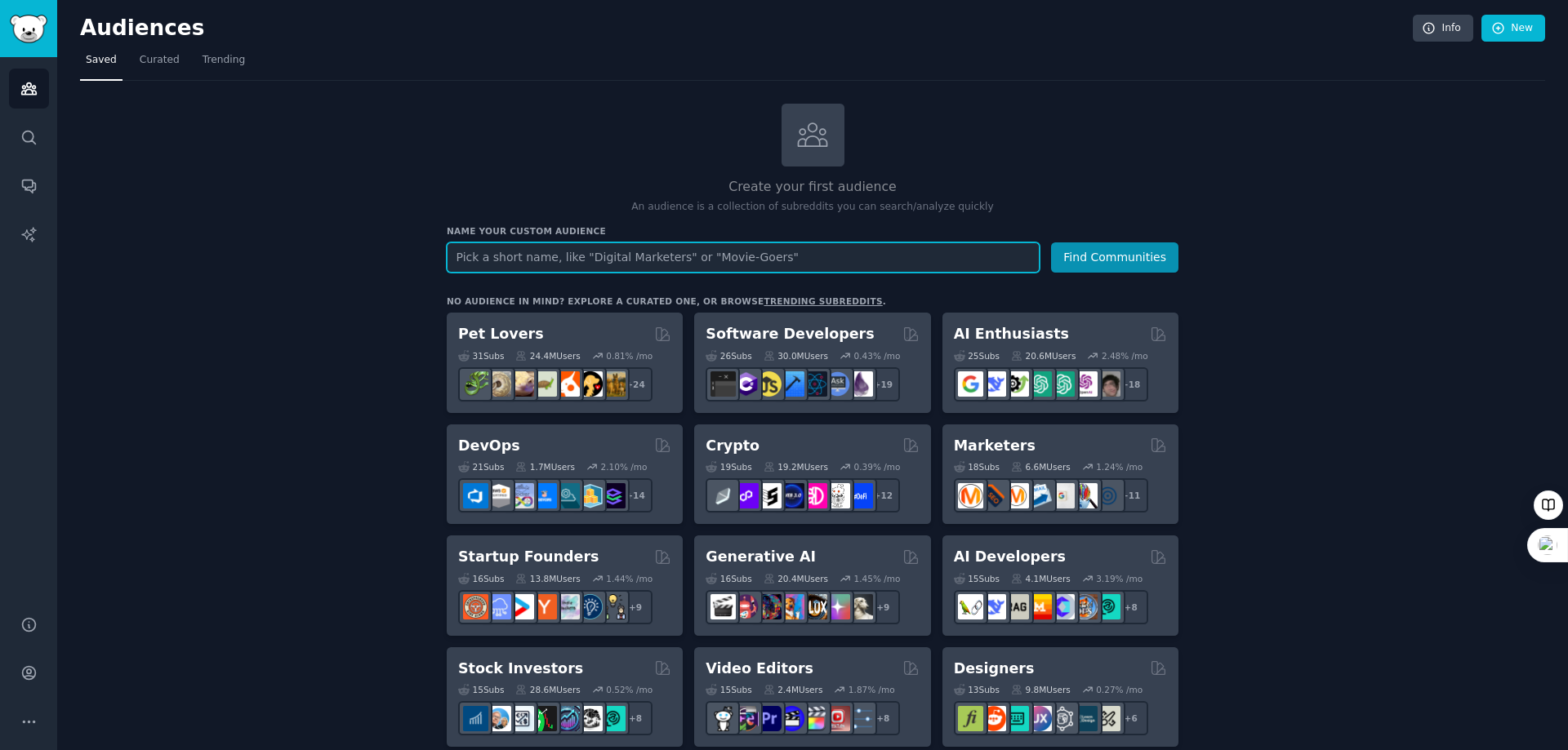
click at [523, 254] on input "text" at bounding box center [743, 257] width 593 height 30
type input "Bike packing Enthusiasts"
click at [1051, 242] on button "Find Communities" at bounding box center [1115, 257] width 127 height 30
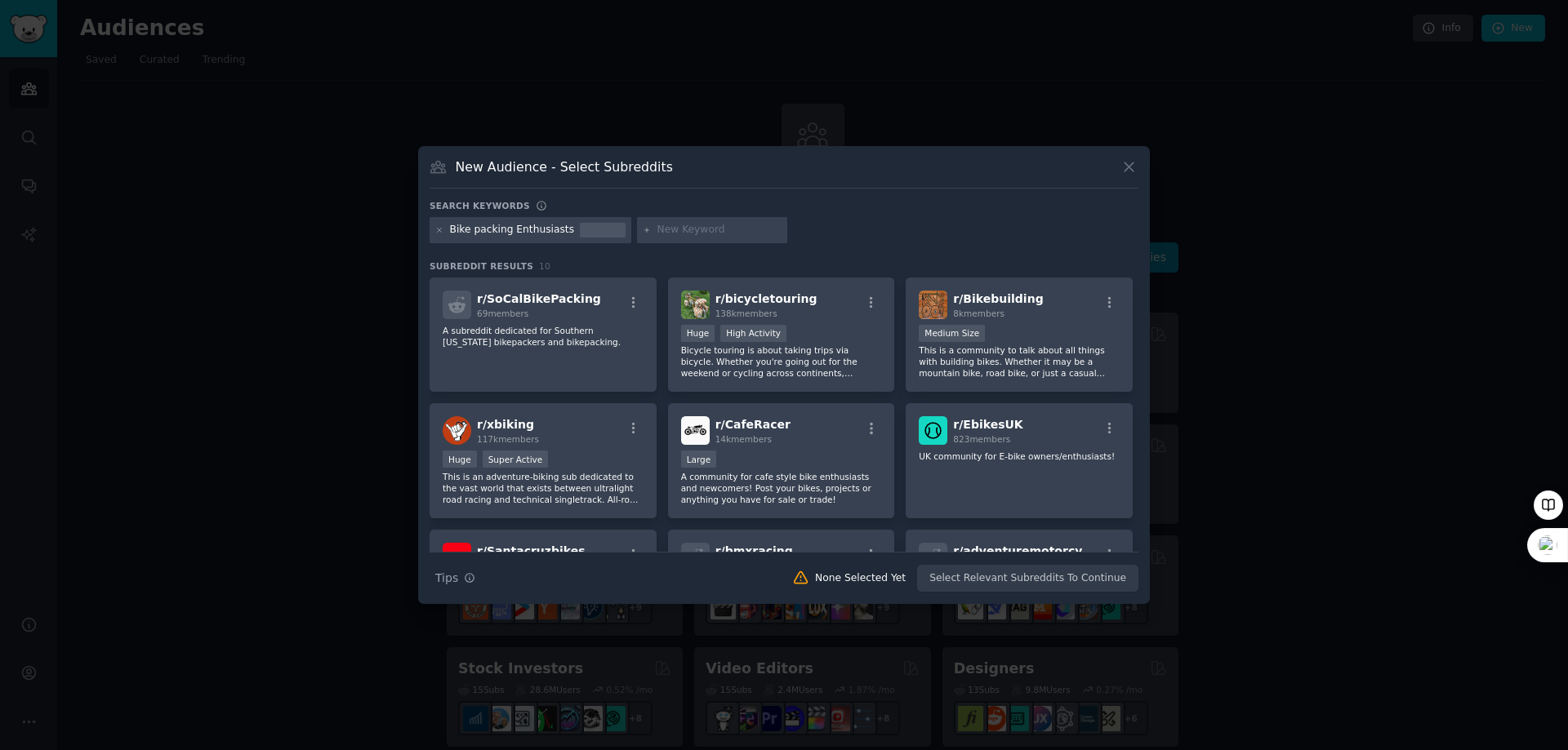
click at [680, 229] on input "text" at bounding box center [719, 230] width 124 height 15
type input "m"
type input "equipment"
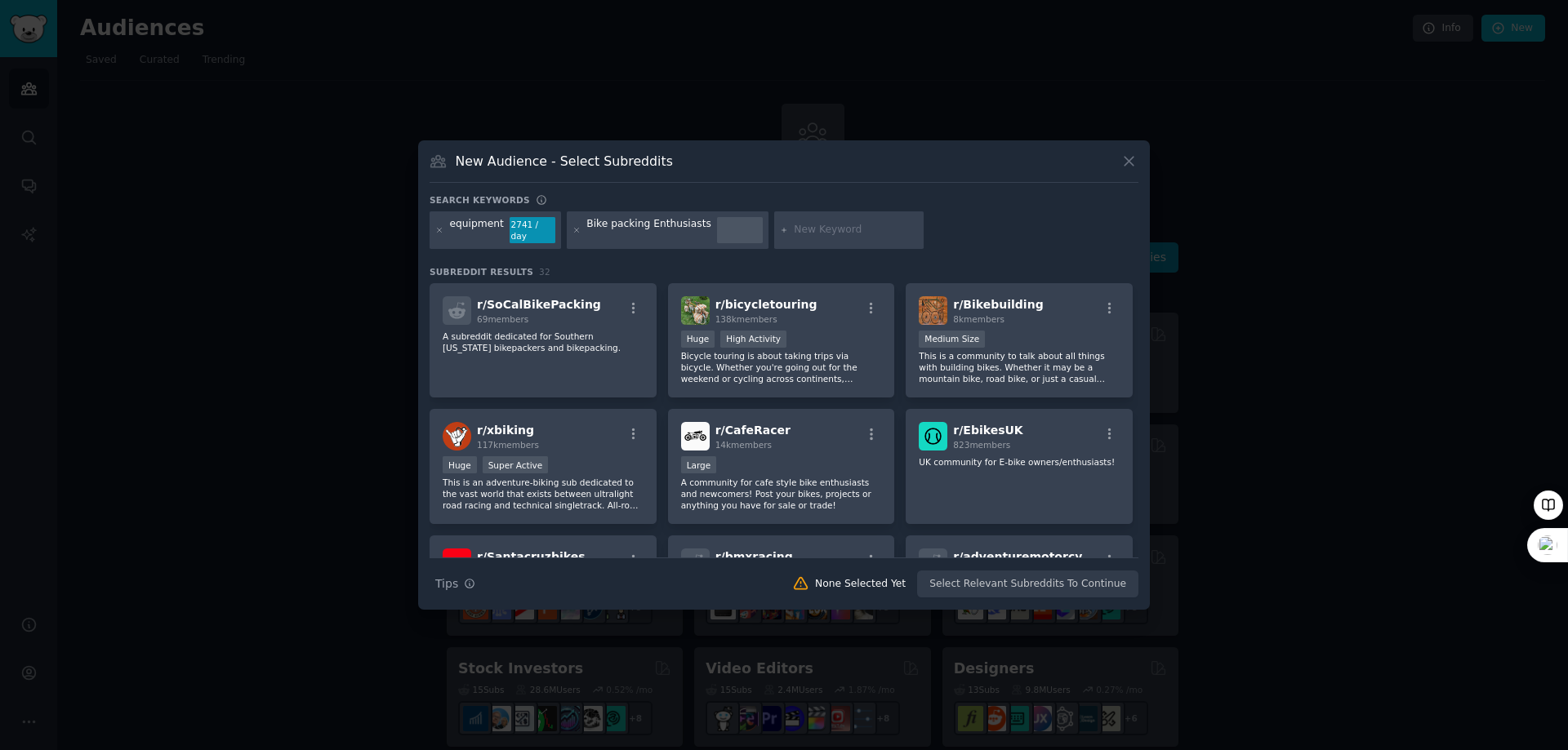
click at [1026, 583] on div "Search Tips Tips None Selected Yet Select Relevant Subreddits To Continue" at bounding box center [784, 578] width 709 height 41
click at [1034, 576] on div "Search Tips Tips None Selected Yet Select Relevant Subreddits To Continue" at bounding box center [784, 578] width 709 height 41
click at [808, 227] on input "text" at bounding box center [856, 230] width 124 height 15
type input "champion"
click at [1021, 582] on div "Search Tips Tips None Selected Yet Select Relevant Subreddits To Continue" at bounding box center [784, 578] width 709 height 41
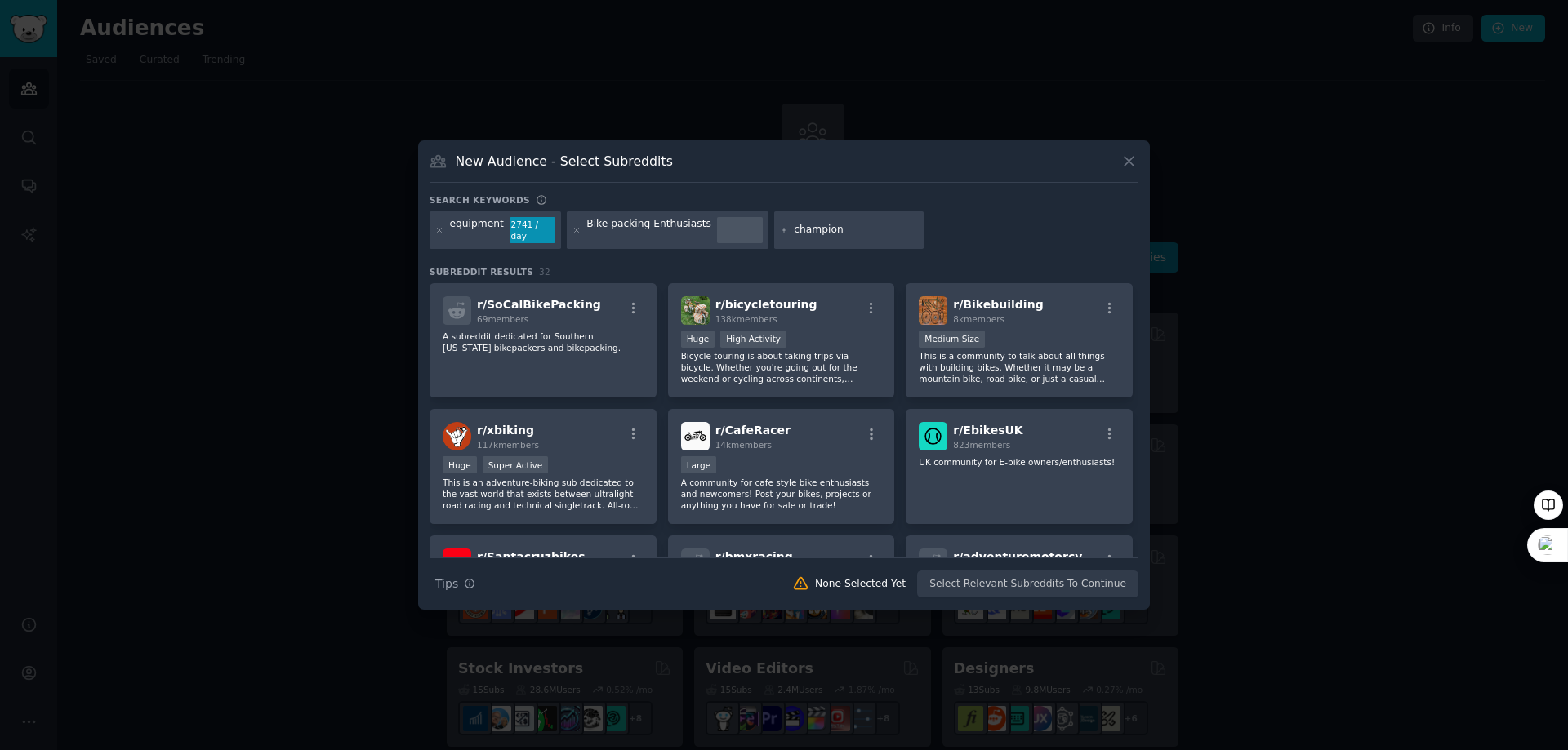
click at [720, 228] on div at bounding box center [740, 230] width 45 height 26
click at [645, 231] on div "Bike packing Enthusiasts" at bounding box center [648, 230] width 125 height 26
click at [520, 223] on div "2741 / day" at bounding box center [533, 230] width 45 height 26
click at [737, 350] on p "Bicycle touring is about taking trips via bicycle. Whether you're going out for…" at bounding box center [782, 367] width 201 height 34
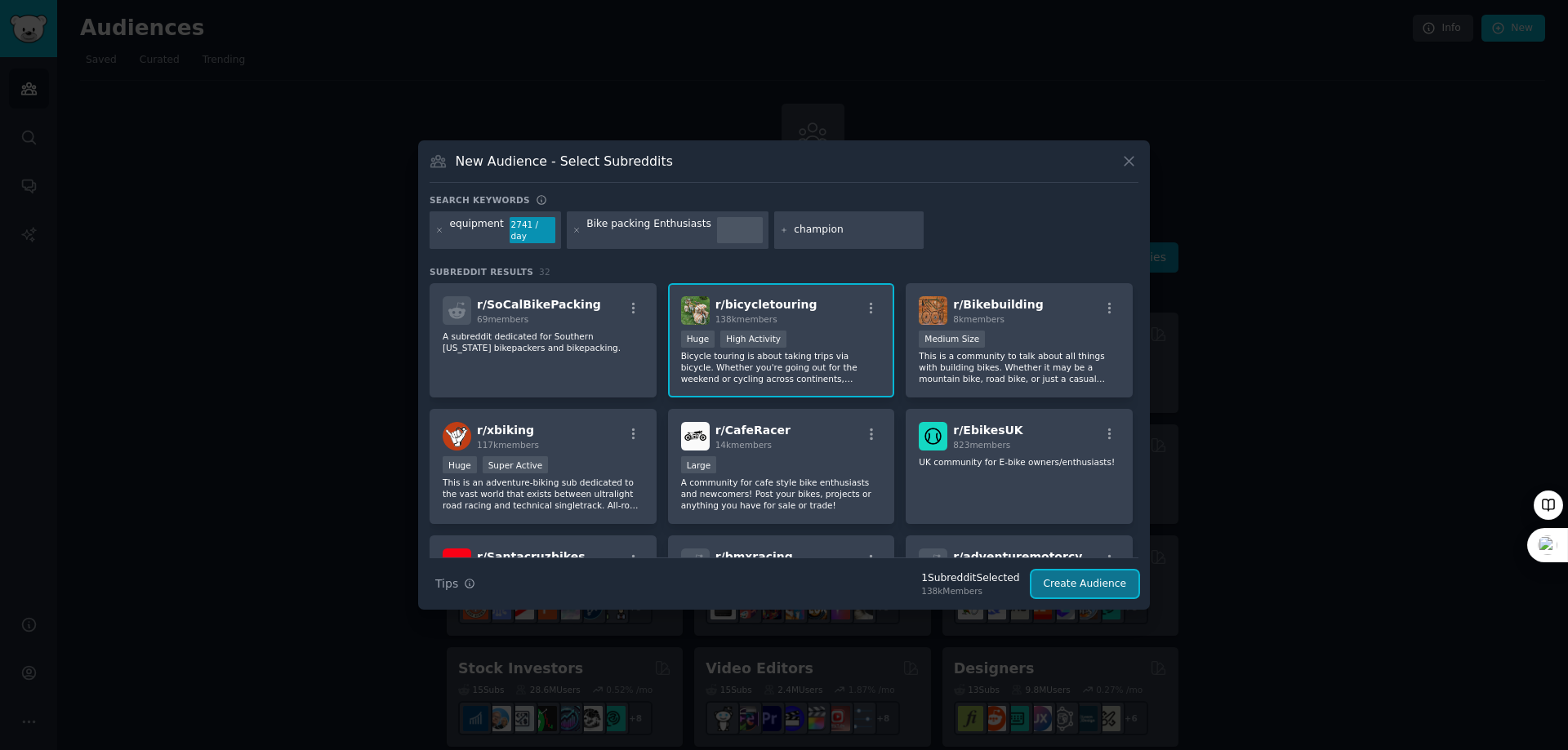
click at [1086, 584] on button "Create Audience" at bounding box center [1086, 584] width 108 height 28
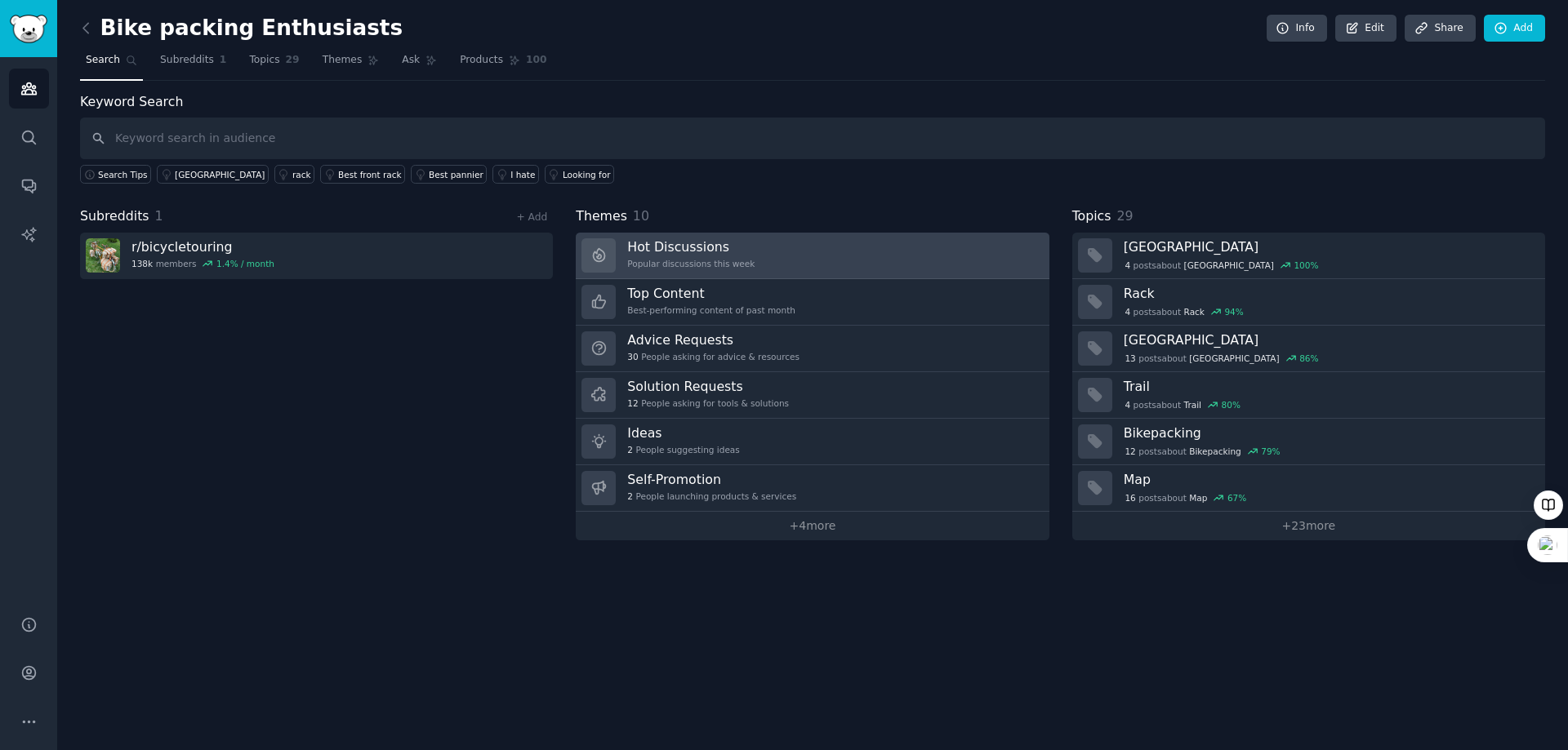
click at [692, 256] on div "Hot Discussions Popular discussions this week" at bounding box center [691, 255] width 127 height 34
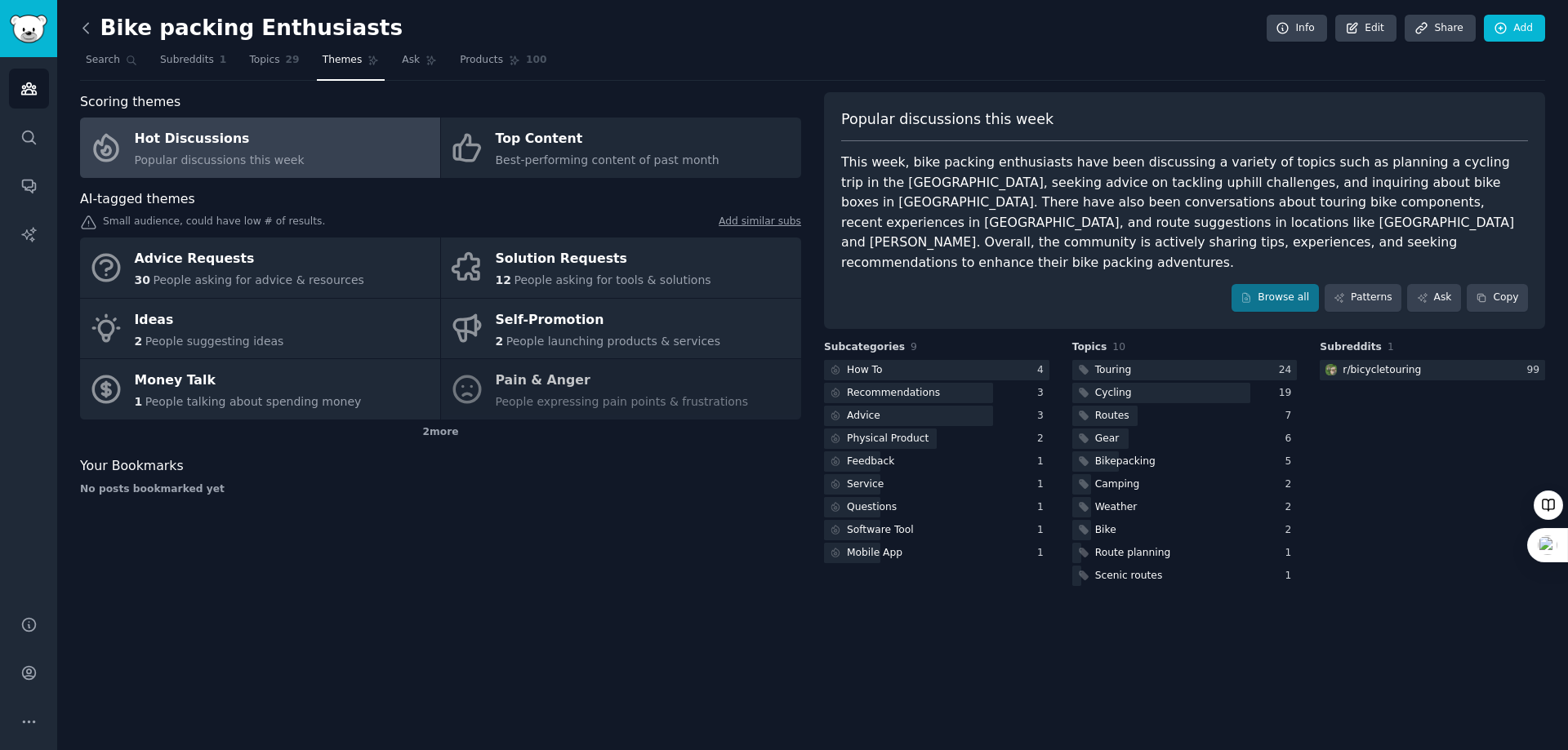
click at [85, 25] on icon at bounding box center [86, 27] width 5 height 10
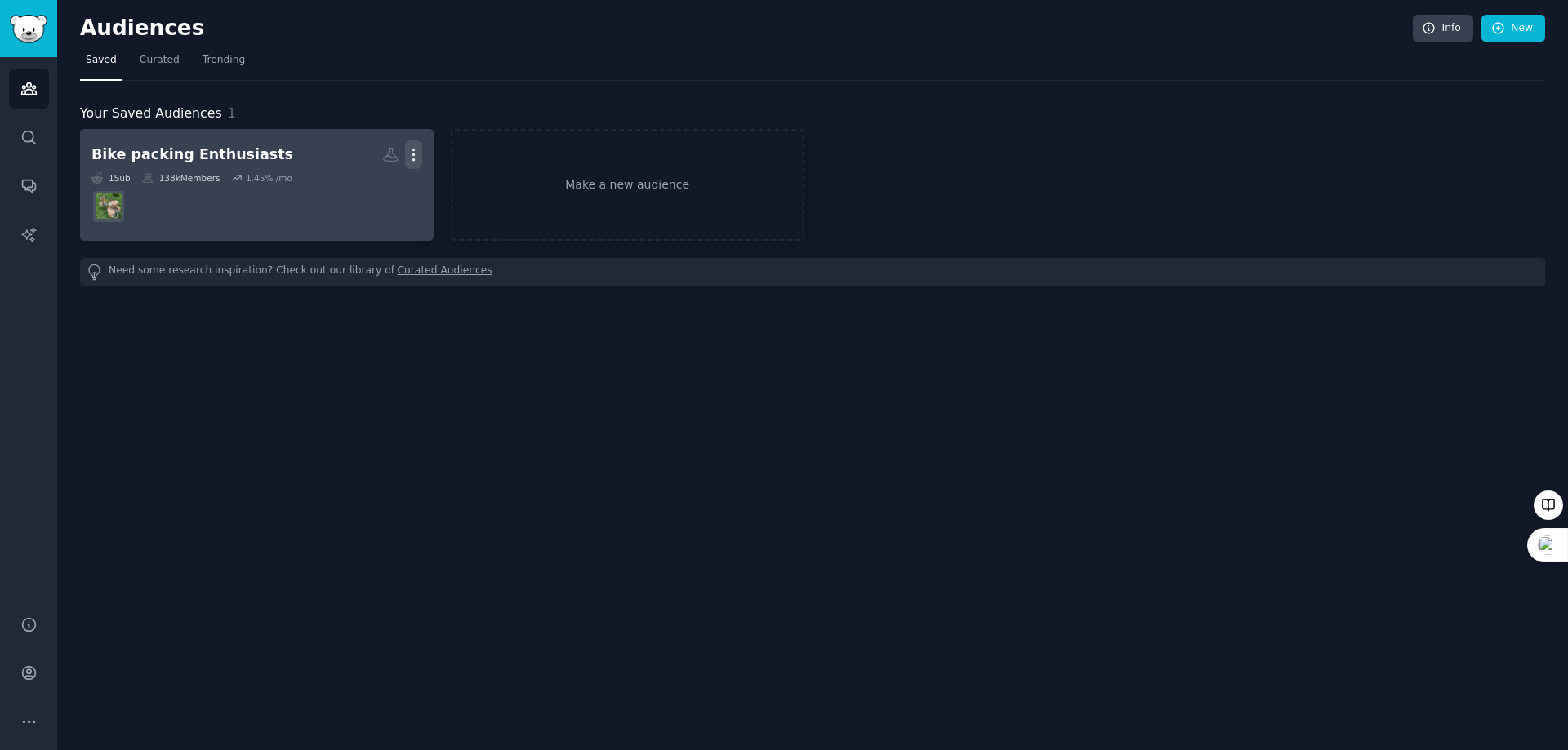
click at [417, 146] on icon "button" at bounding box center [414, 155] width 17 height 17
click at [374, 201] on div "Delete" at bounding box center [357, 189] width 78 height 34
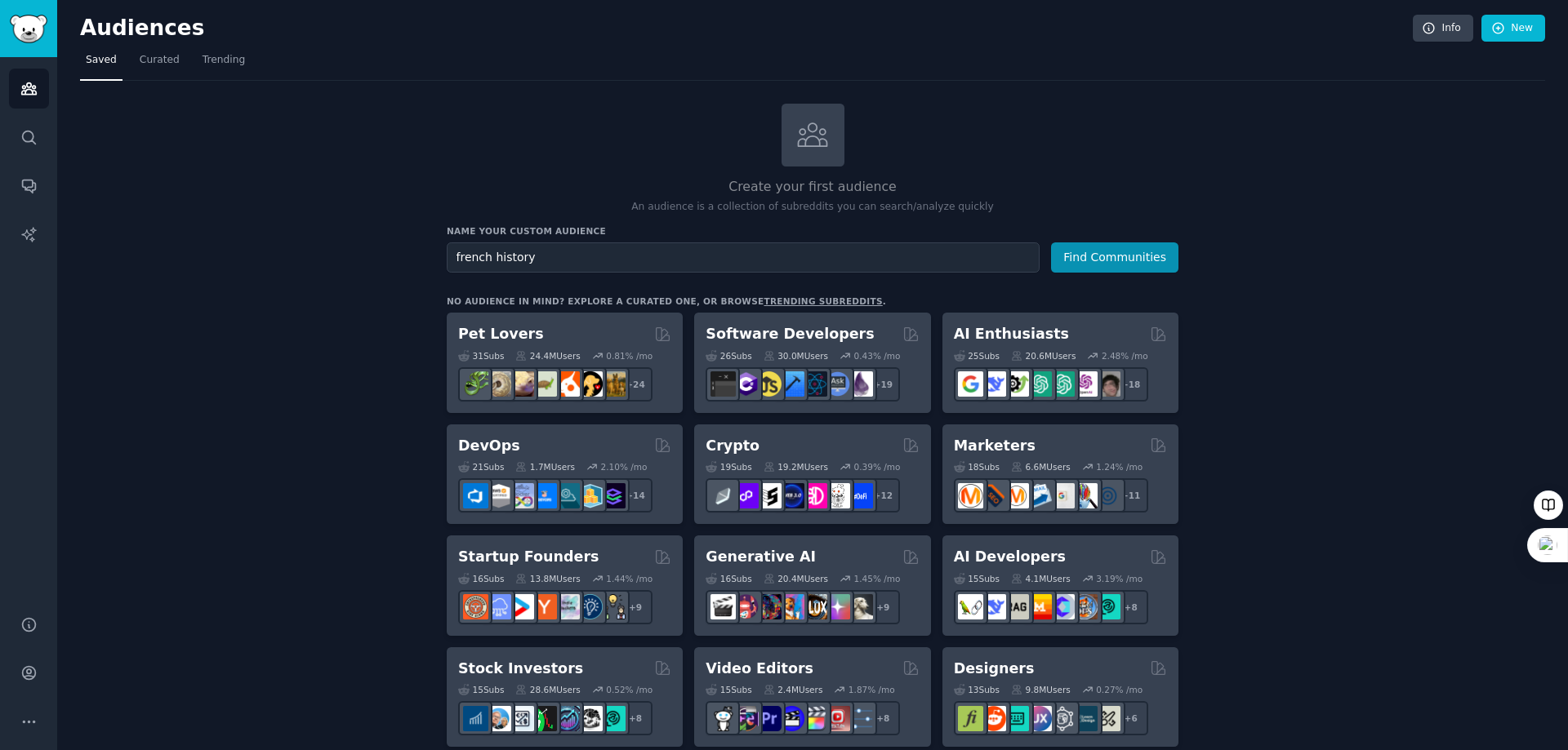
click at [507, 260] on input "french history" at bounding box center [743, 257] width 593 height 30
type input "french history"
click at [1100, 259] on button "Find Communities" at bounding box center [1115, 257] width 127 height 30
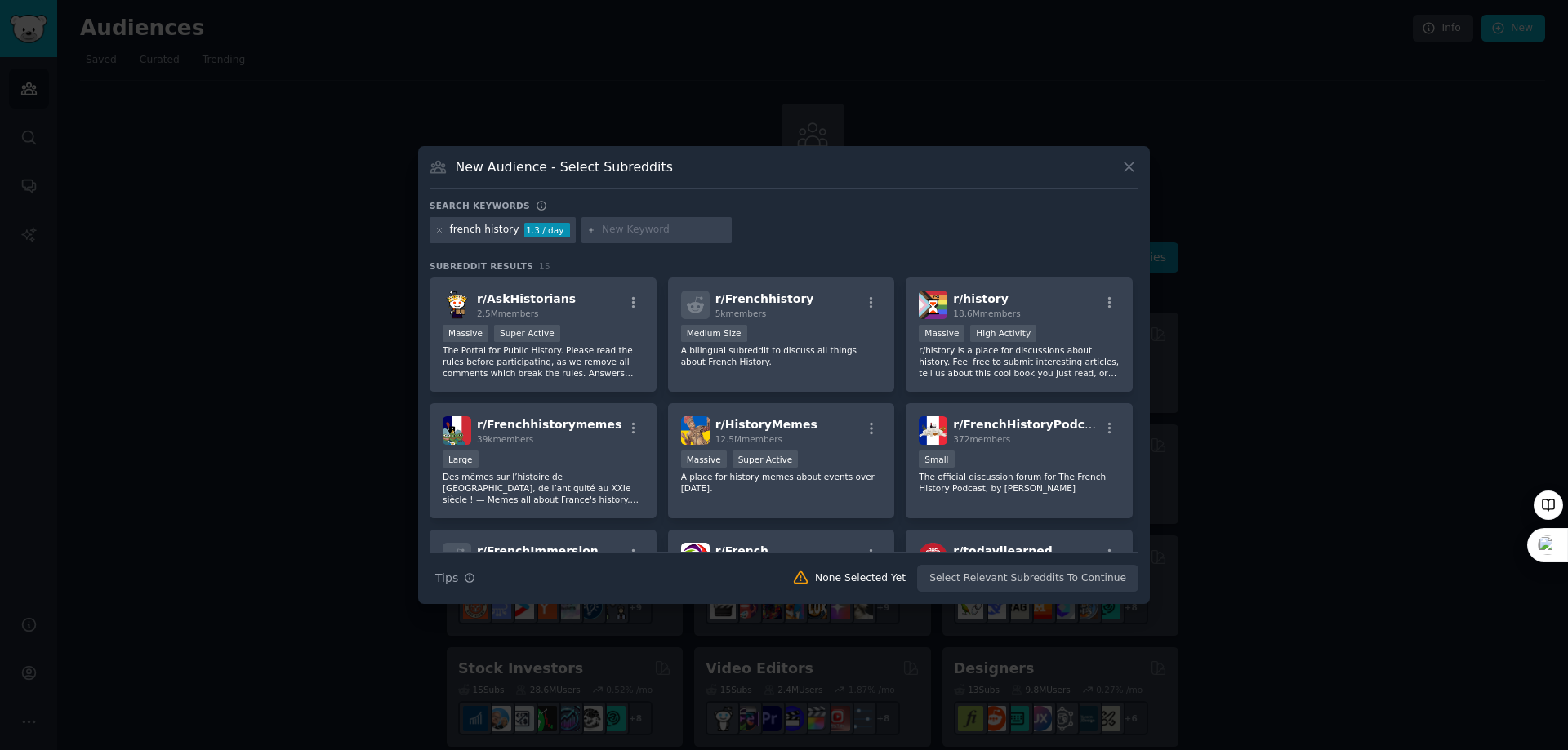
click at [634, 226] on input "text" at bounding box center [664, 230] width 124 height 15
type input "média"
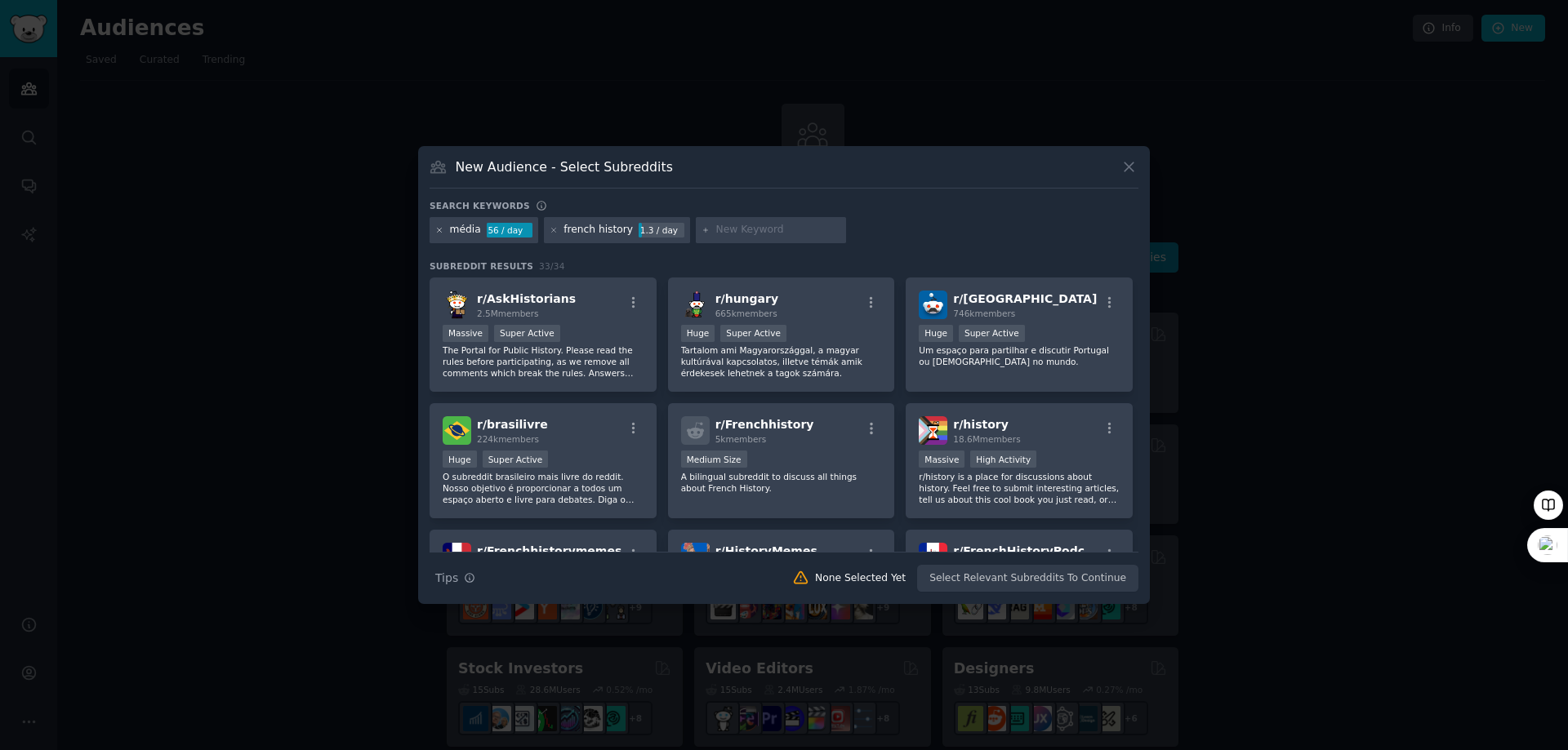
click at [442, 233] on icon at bounding box center [440, 231] width 9 height 9
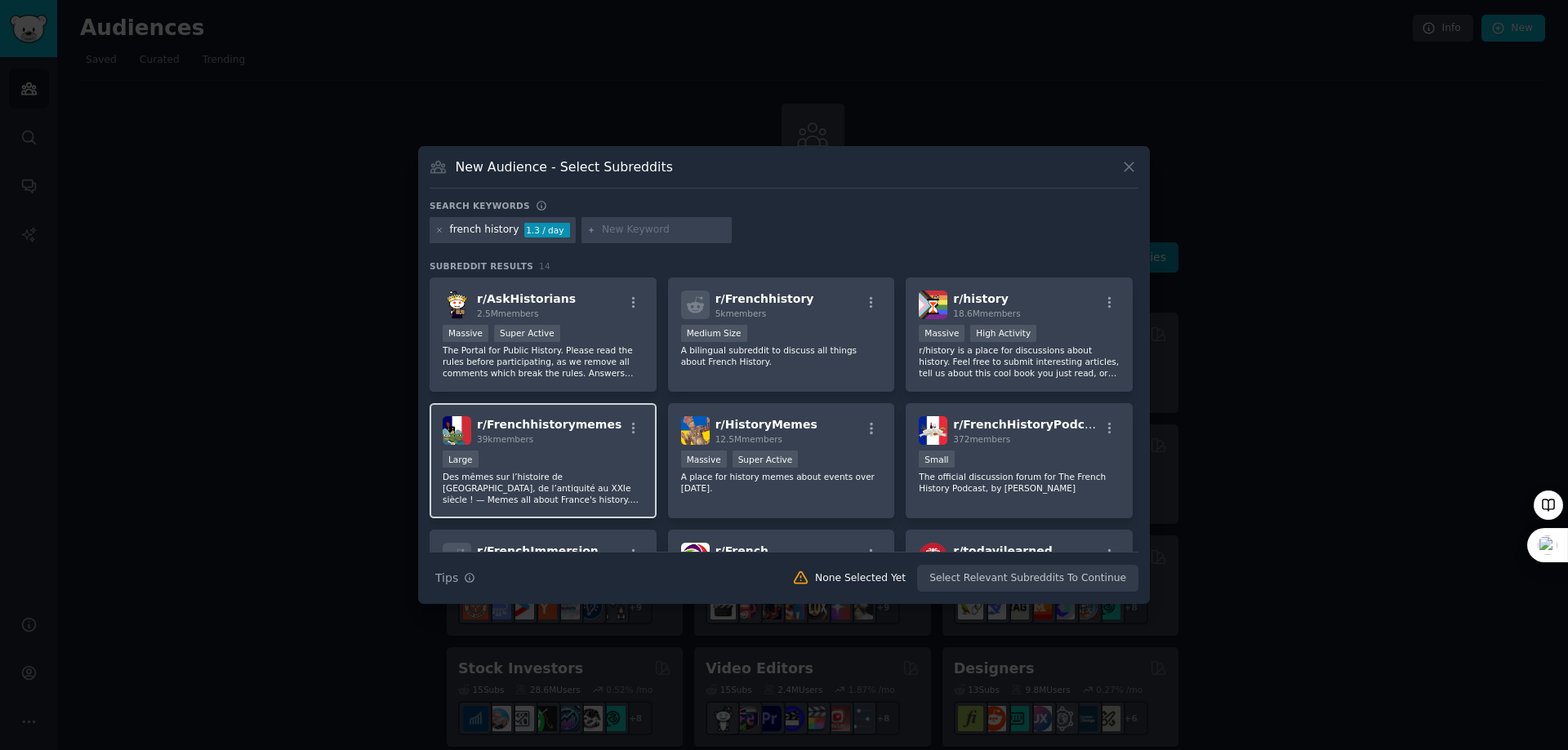
click at [529, 446] on div "r/ Frenchhistorymemes 39k members 10,000 - 100,000 members Large Des mêmes sur …" at bounding box center [543, 461] width 227 height 115
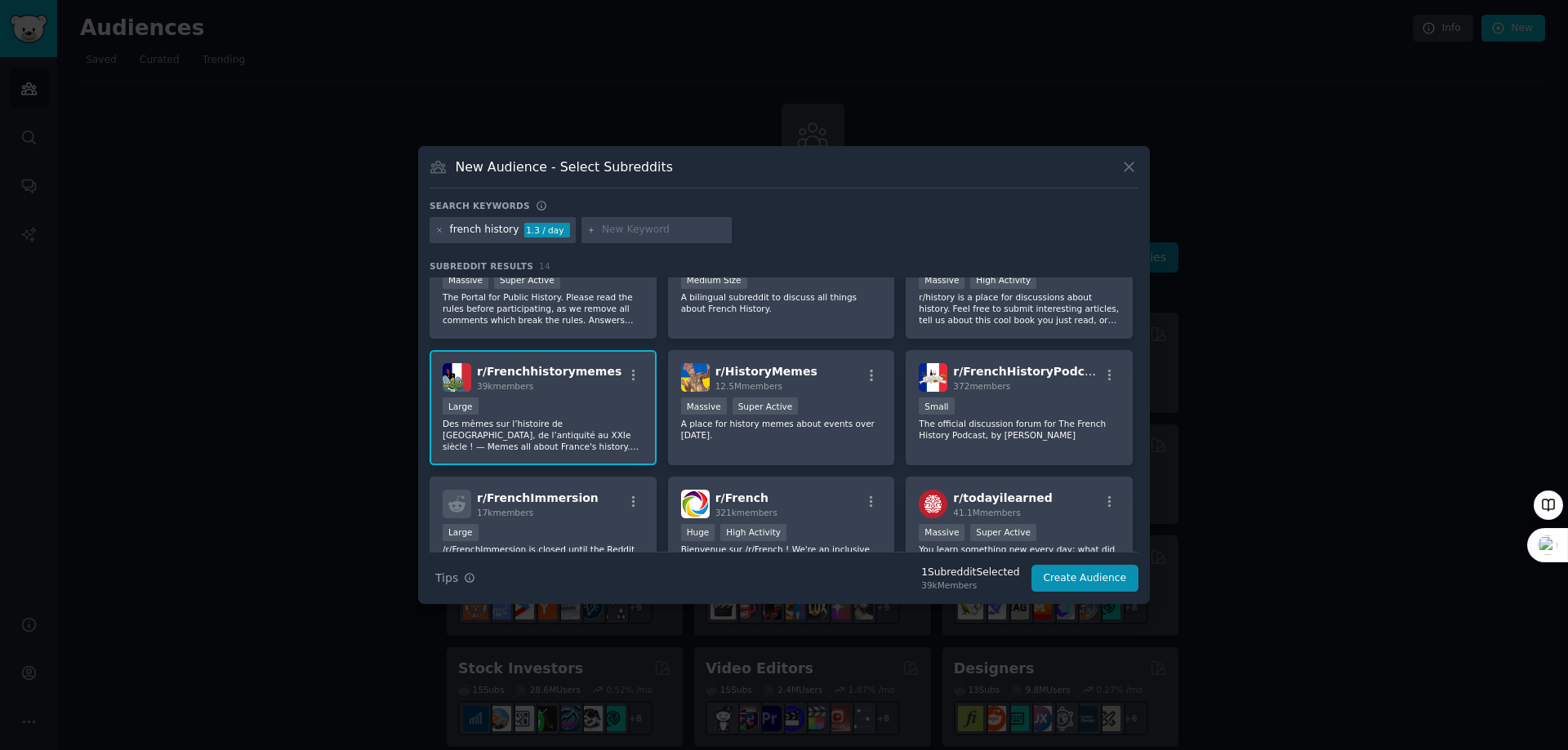
scroll to position [82, 0]
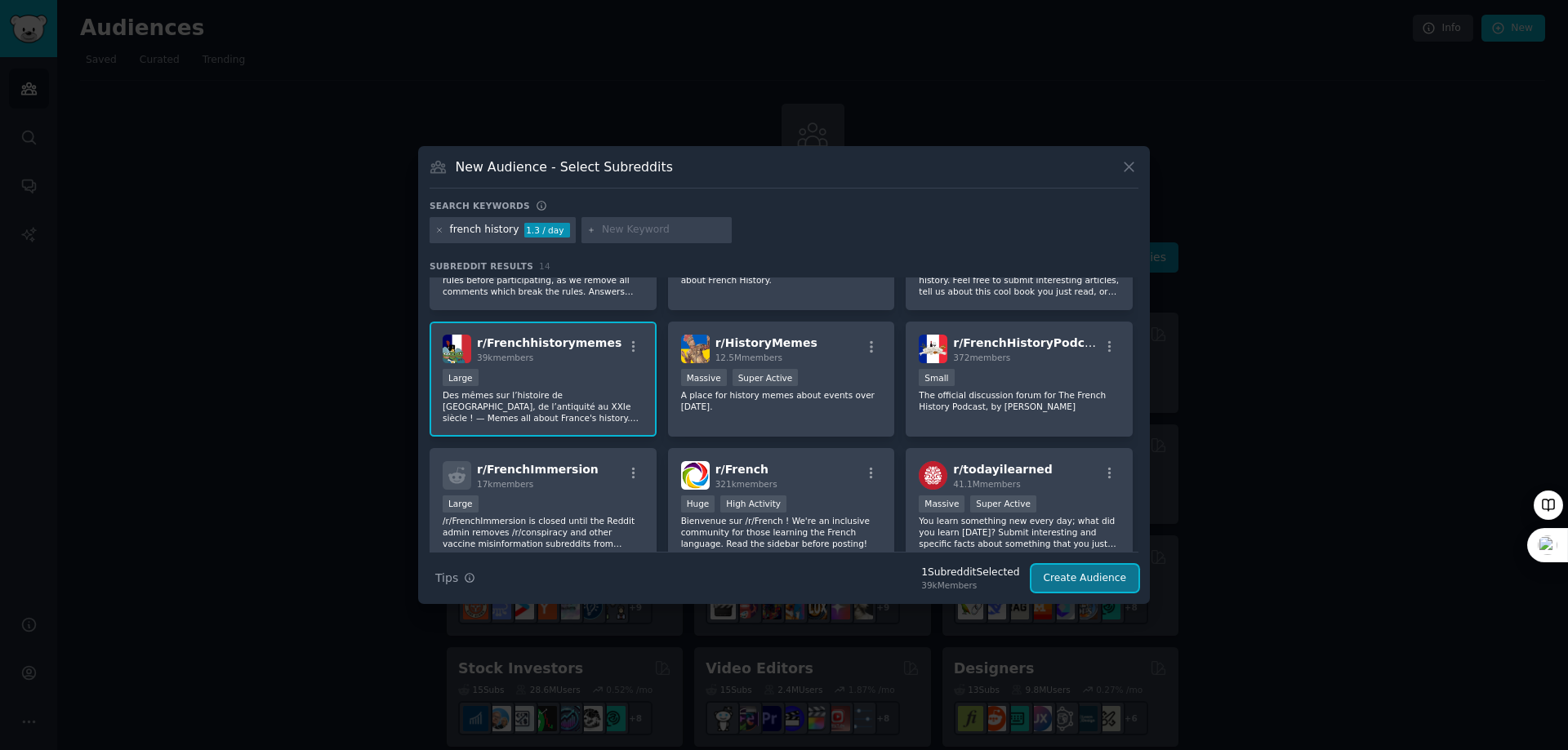
click at [1109, 577] on button "Create Audience" at bounding box center [1086, 579] width 108 height 28
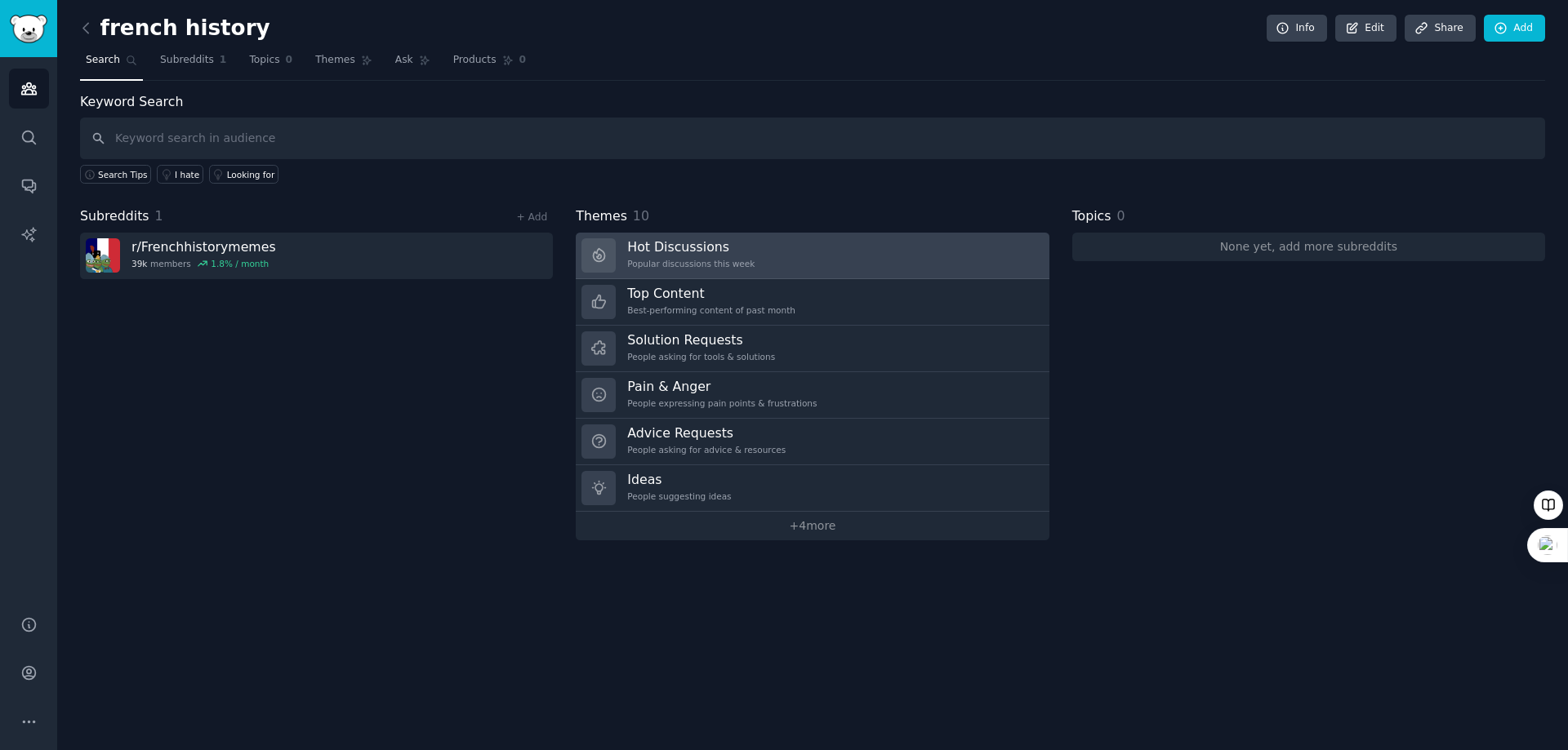
click at [675, 247] on h3 "Hot Discussions" at bounding box center [691, 247] width 127 height 17
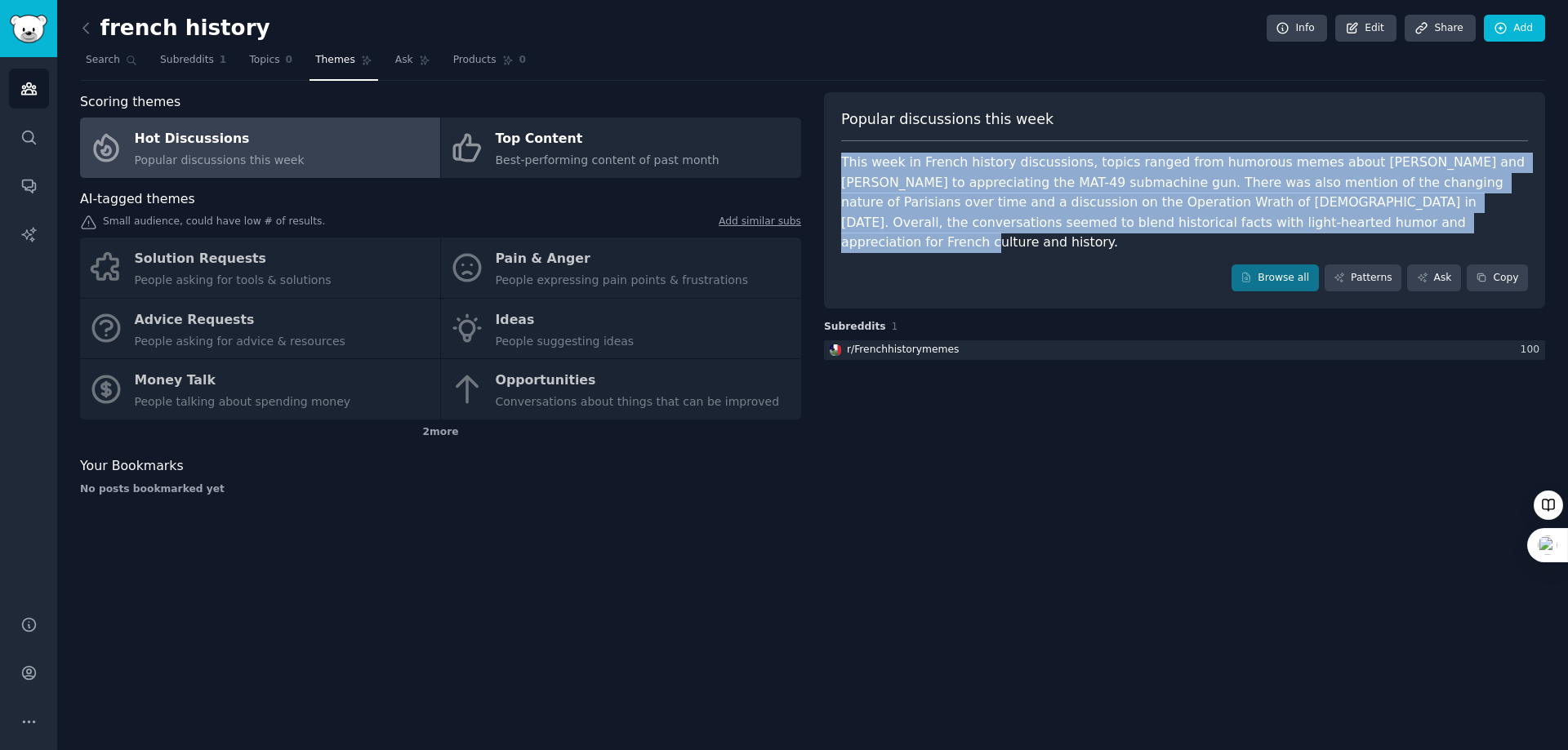
drag, startPoint x: 844, startPoint y: 162, endPoint x: 1199, endPoint y: 226, distance: 360.7
click at [1199, 226] on div "This week in French history discussions, topics ranged from humorous memes abou…" at bounding box center [1184, 202] width 687 height 100
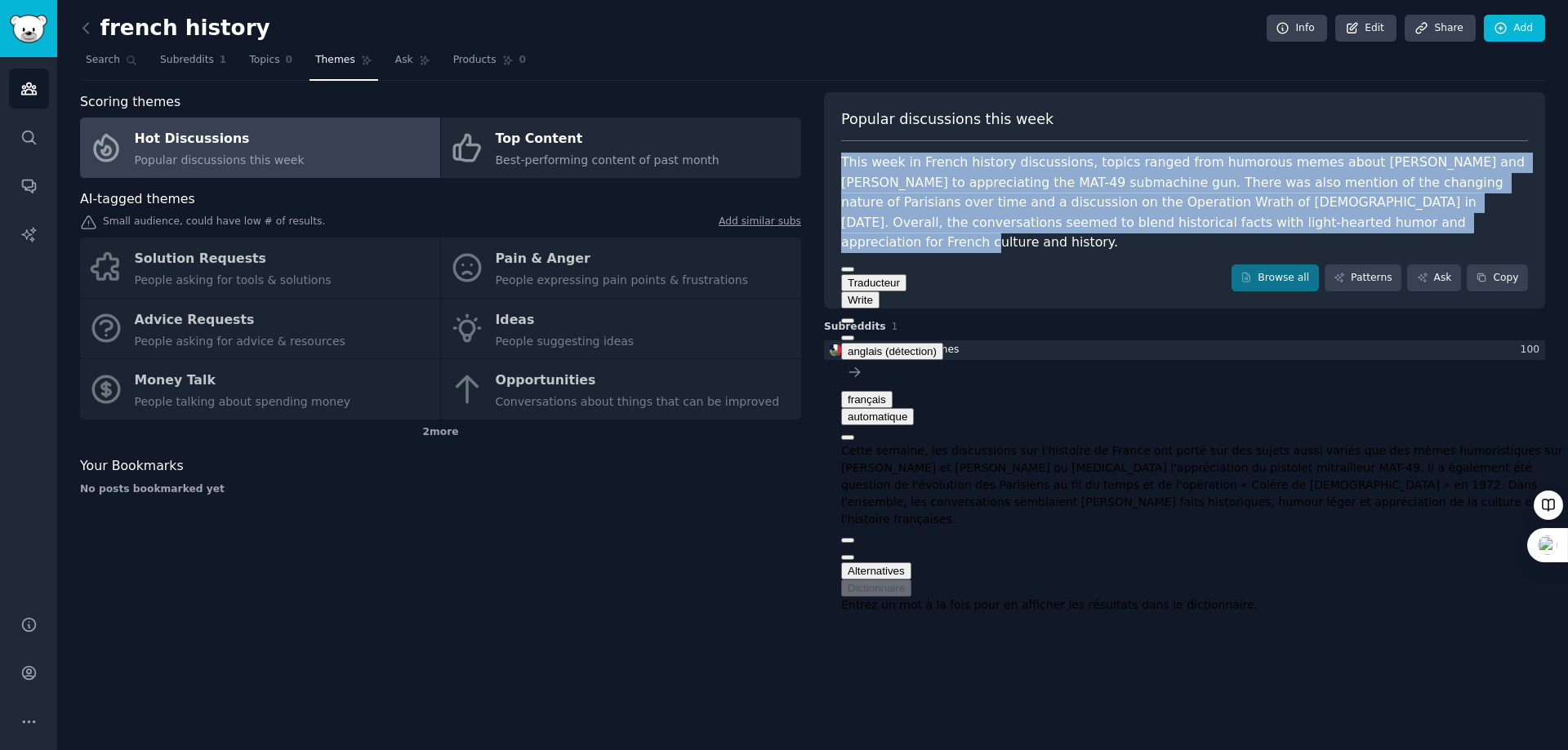
click at [854, 335] on button at bounding box center [847, 338] width 13 height 5
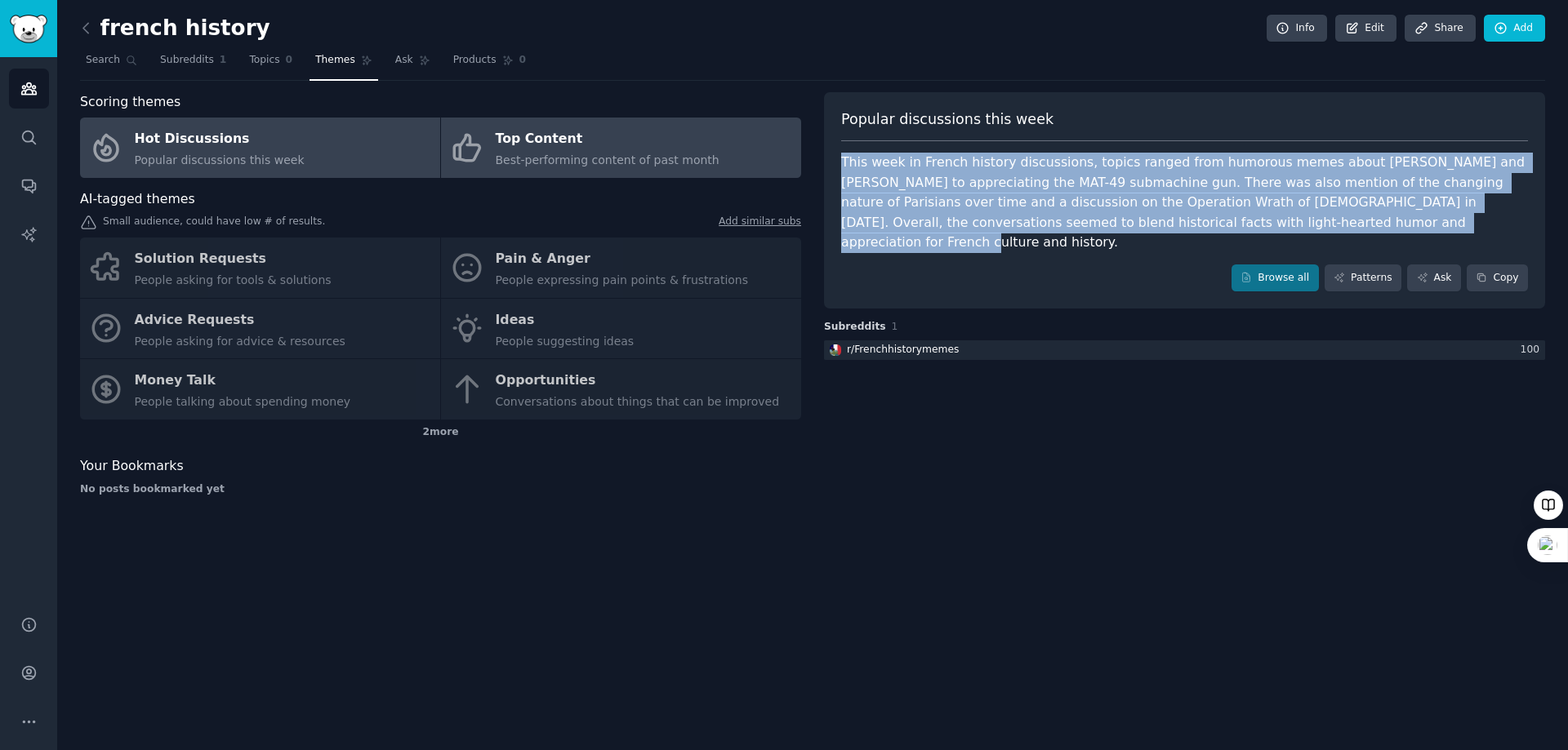
click at [533, 138] on div "Top Content" at bounding box center [608, 139] width 224 height 26
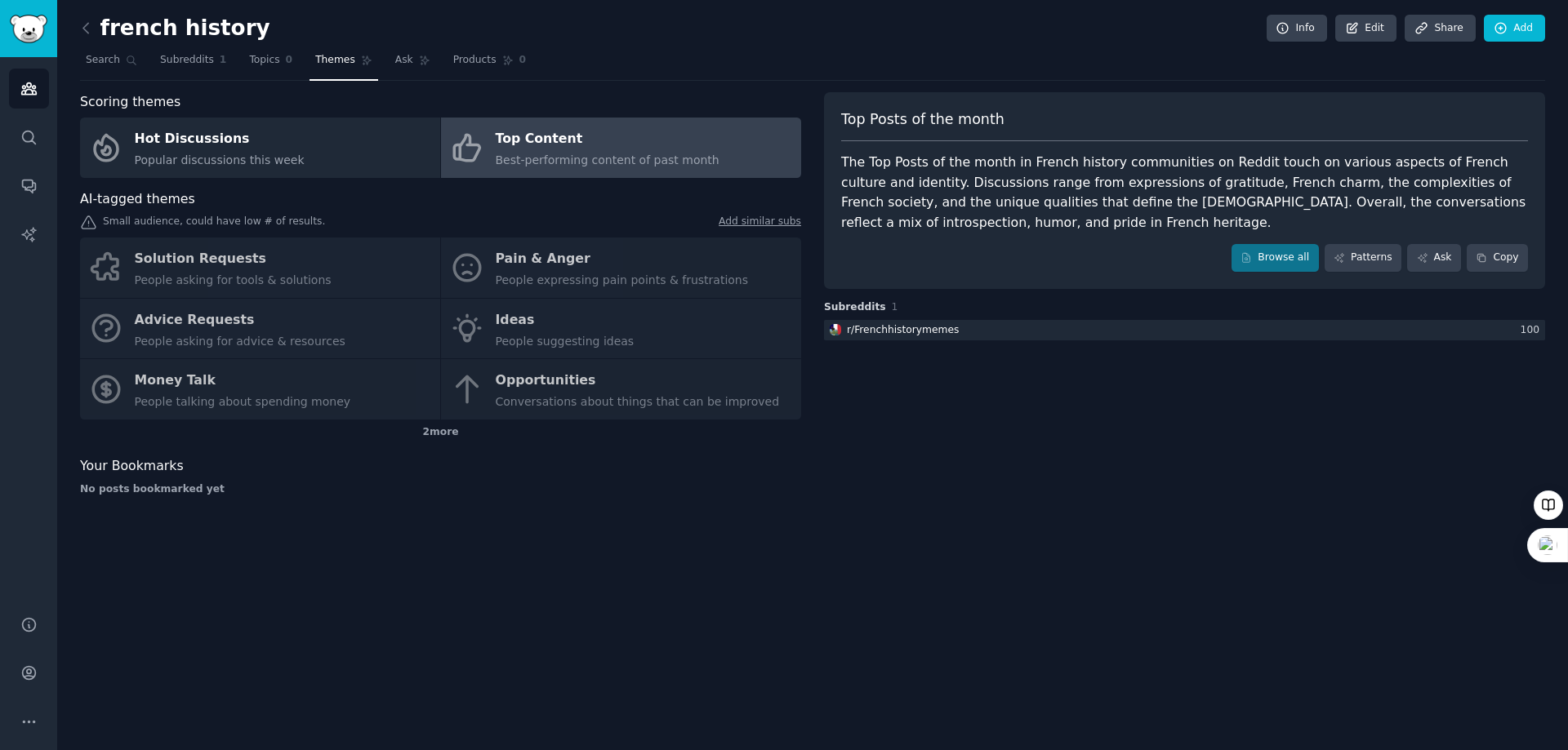
click at [528, 267] on div "Solution Requests People asking for tools & solutions Pain & Anger People expre…" at bounding box center [441, 328] width 722 height 182
click at [467, 267] on div "Solution Requests People asking for tools & solutions Pain & Anger People expre…" at bounding box center [441, 328] width 722 height 182
click at [227, 272] on div "Solution Requests People asking for tools & solutions Pain & Anger People expre…" at bounding box center [441, 328] width 722 height 182
click at [86, 27] on icon at bounding box center [86, 28] width 17 height 17
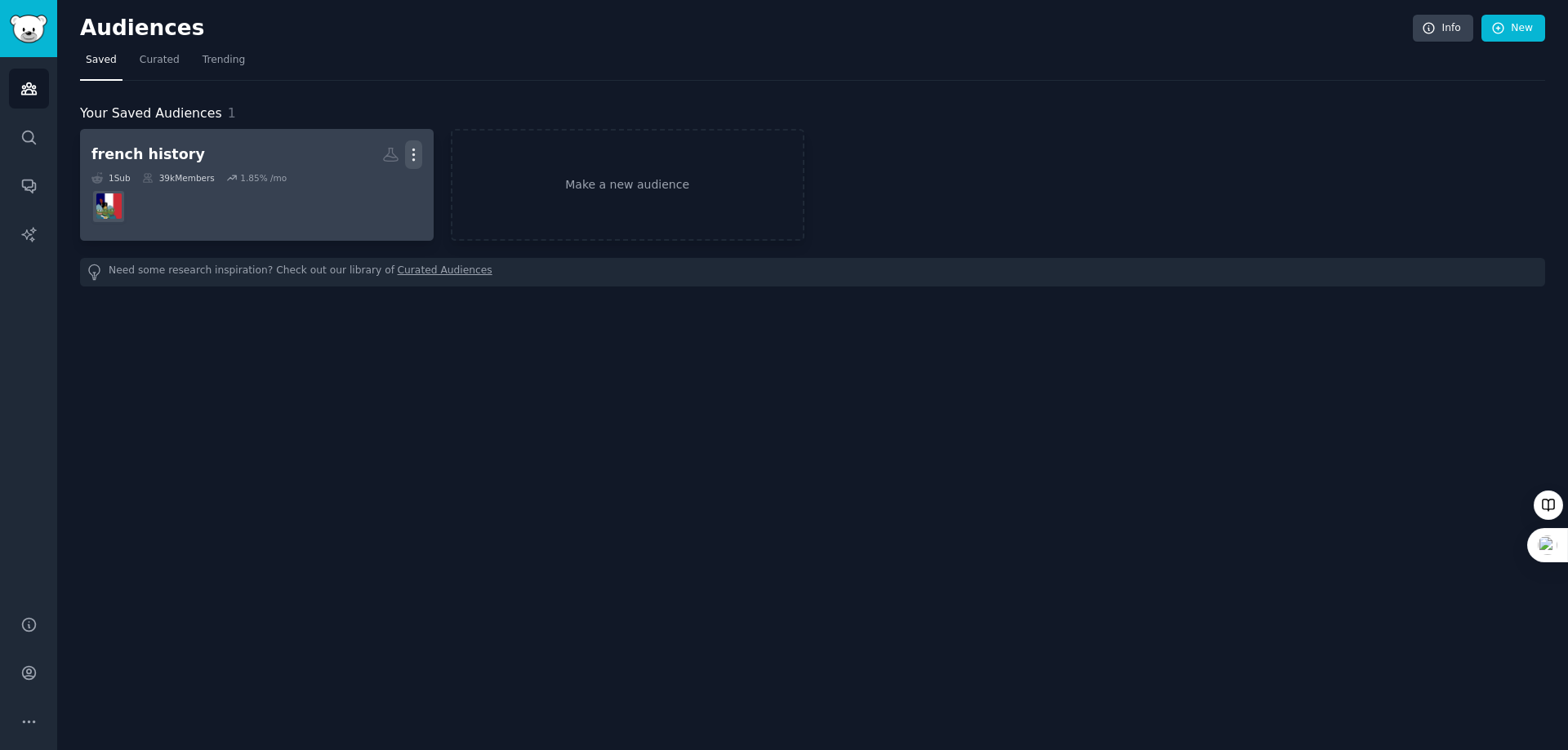
click at [415, 151] on icon "button" at bounding box center [414, 155] width 17 height 17
click at [376, 187] on p "Delete" at bounding box center [369, 189] width 37 height 17
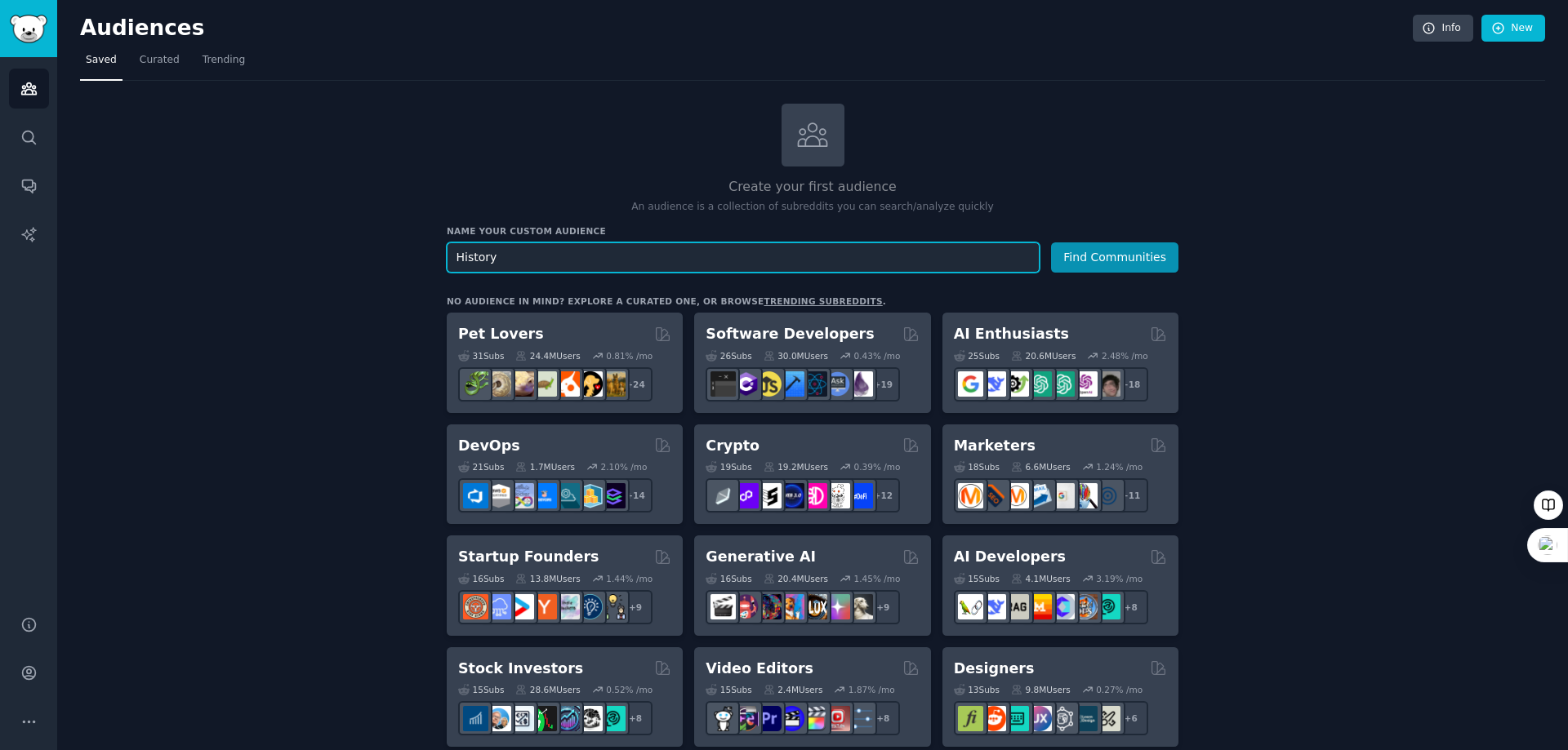
drag, startPoint x: 534, startPoint y: 261, endPoint x: 349, endPoint y: 261, distance: 185.0
paste input "Lover of French h"
type input "Lover of French history"
click at [1051, 242] on button "Find Communities" at bounding box center [1115, 257] width 127 height 30
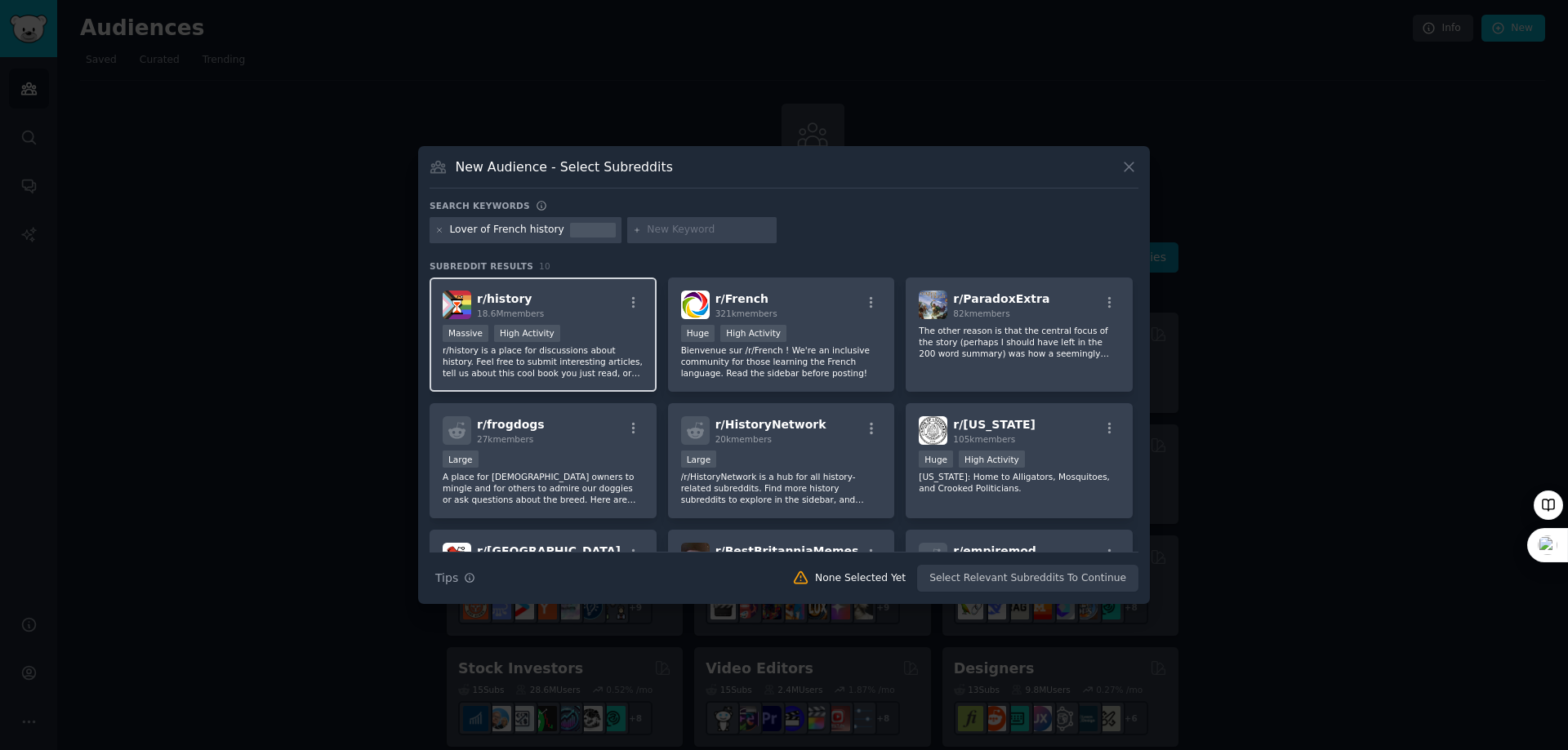
click at [587, 326] on div ">= 80th percentile for submissions / day Massive High Activity" at bounding box center [543, 334] width 201 height 20
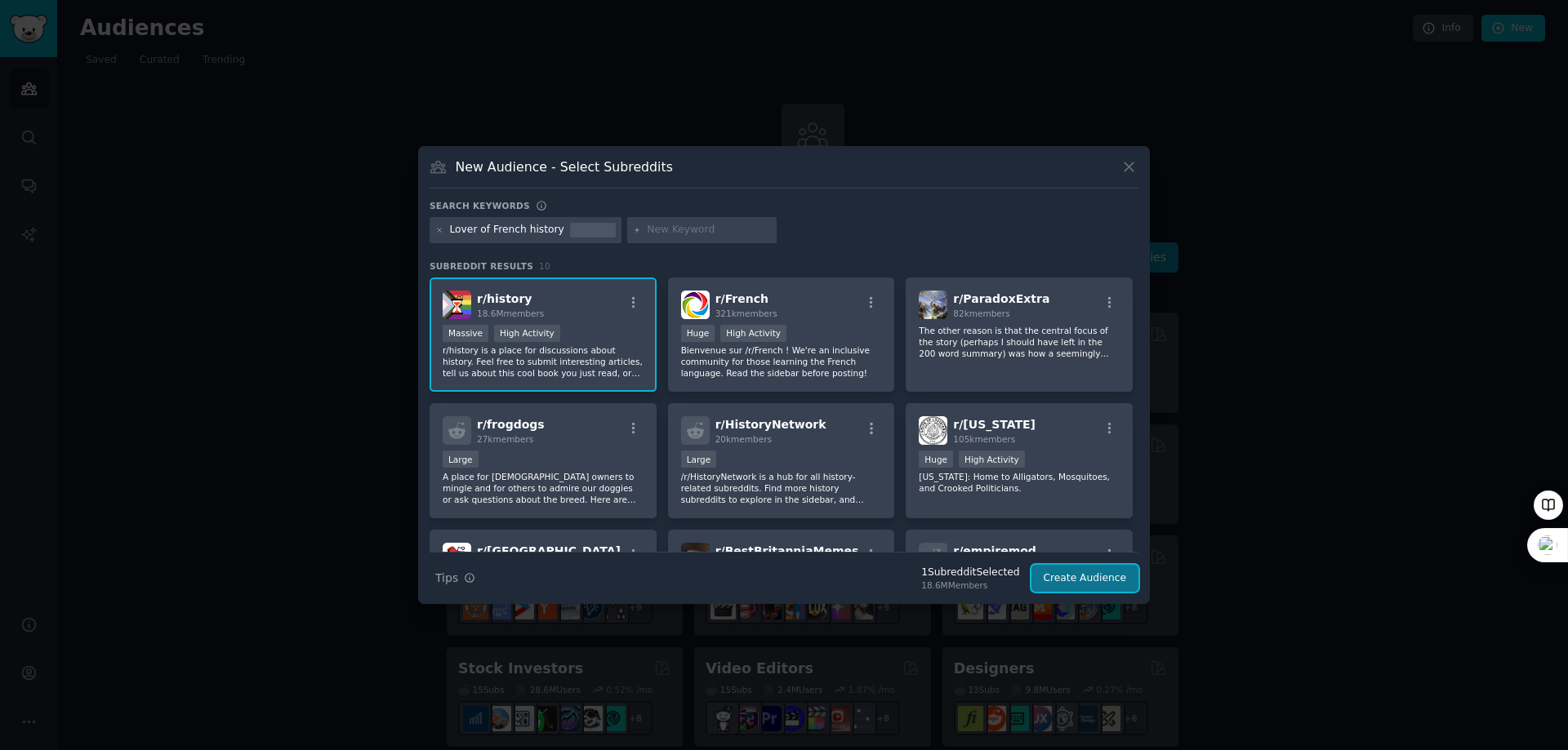
click at [1112, 574] on button "Create Audience" at bounding box center [1086, 579] width 108 height 28
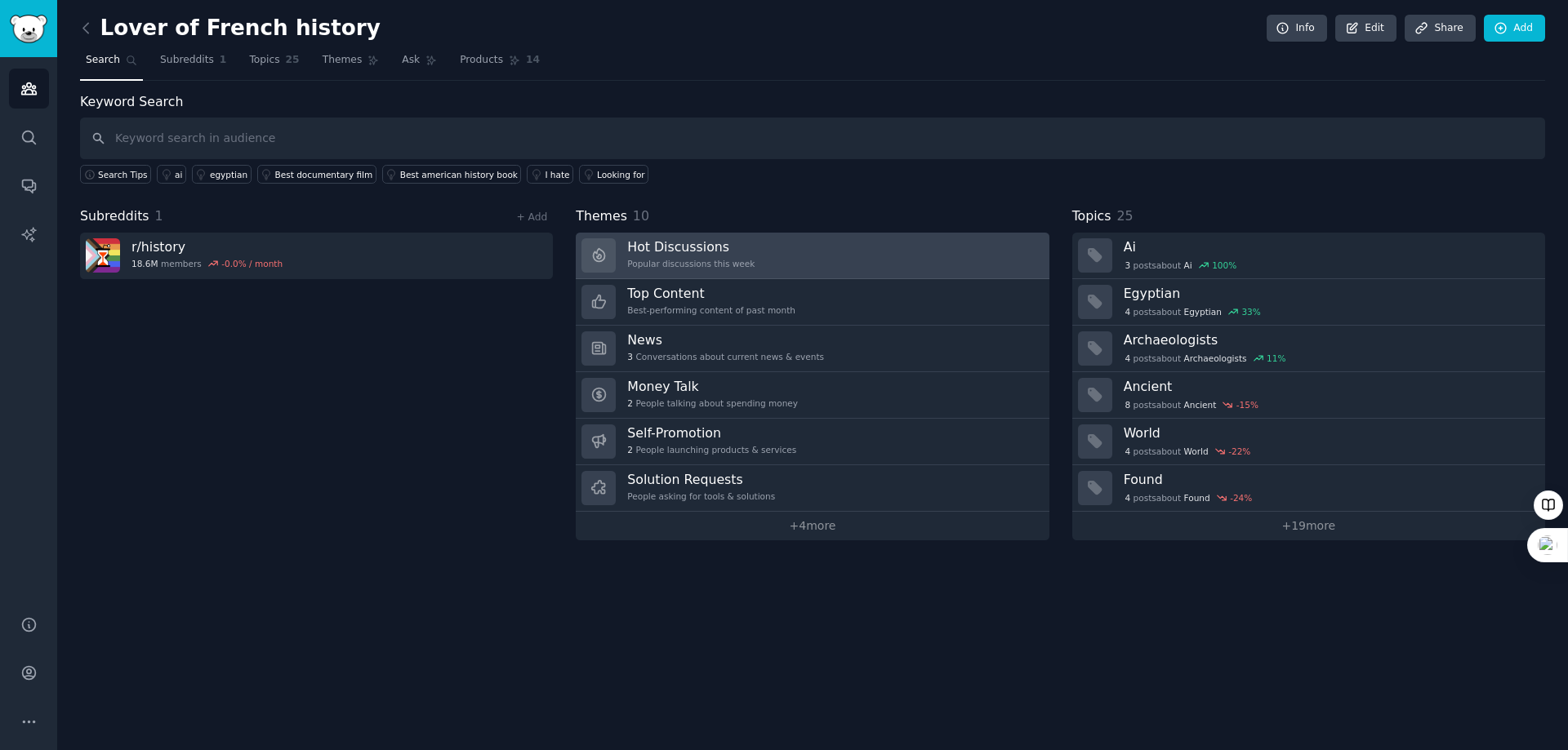
click at [705, 253] on h3 "Hot Discussions" at bounding box center [691, 247] width 127 height 17
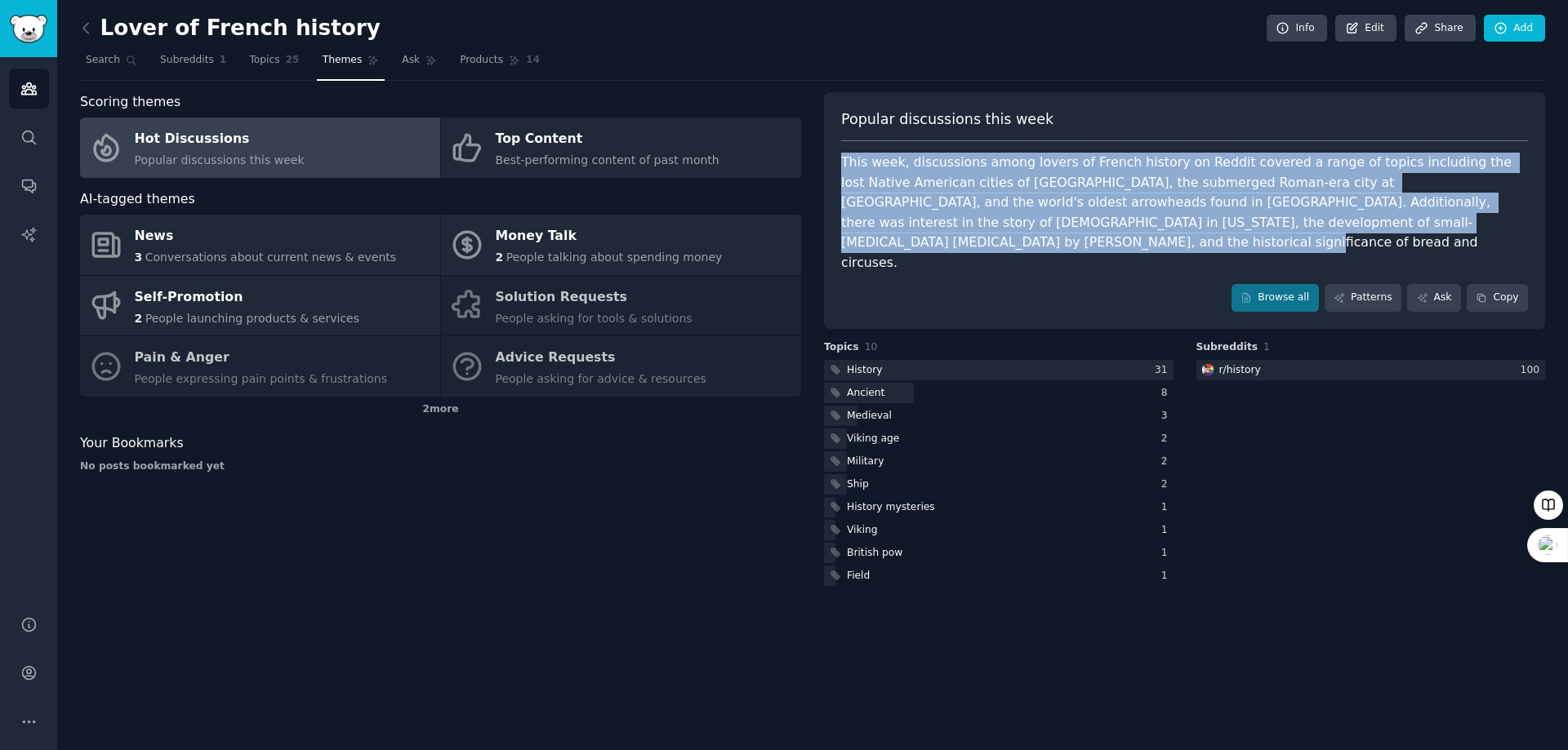
drag, startPoint x: 1340, startPoint y: 226, endPoint x: 833, endPoint y: 163, distance: 510.9
click at [833, 163] on div "Popular discussions this week This week, discussions among lovers of French his…" at bounding box center [1185, 211] width 722 height 237
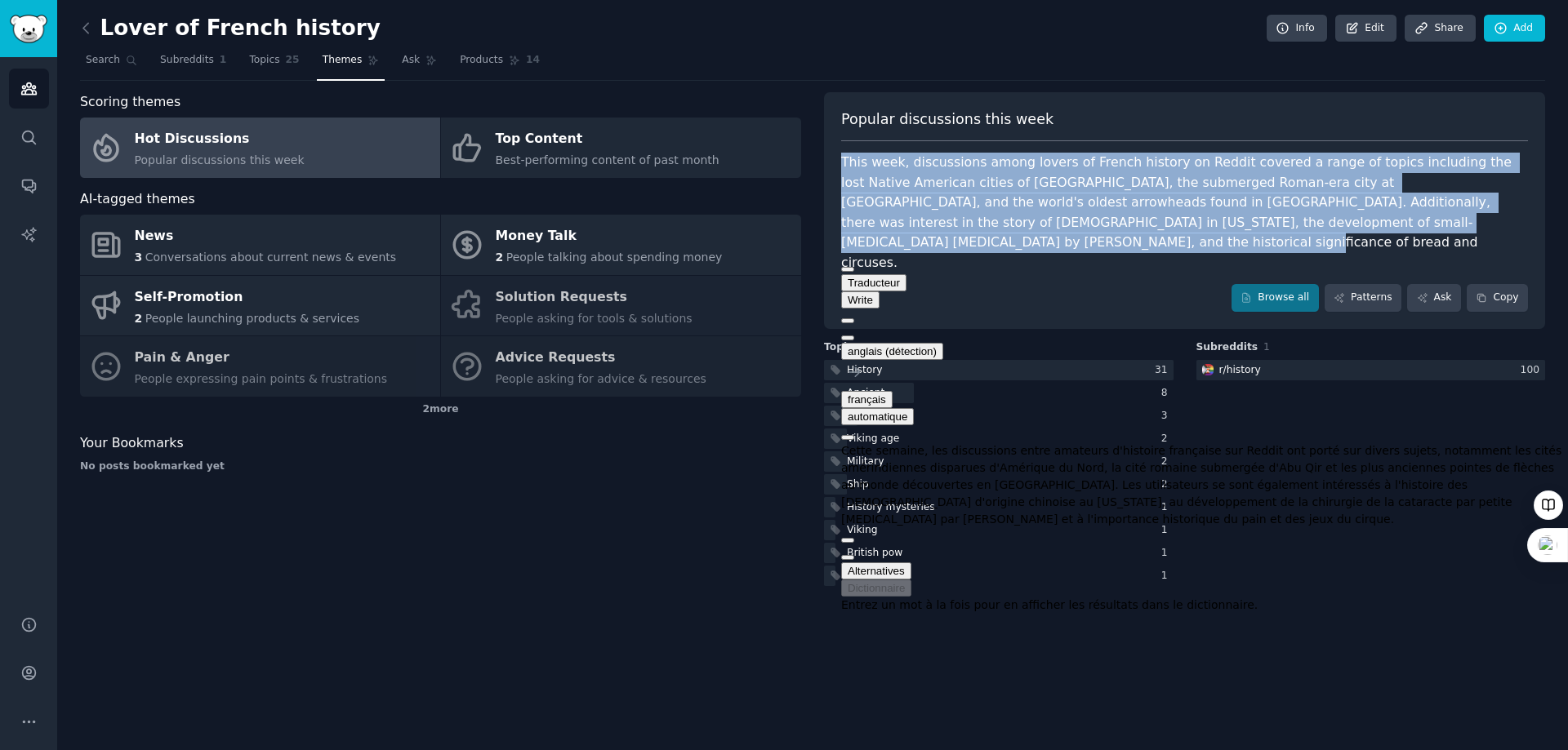
drag, startPoint x: 1277, startPoint y: 279, endPoint x: 1112, endPoint y: 377, distance: 191.9
click at [854, 335] on button at bounding box center [847, 338] width 13 height 5
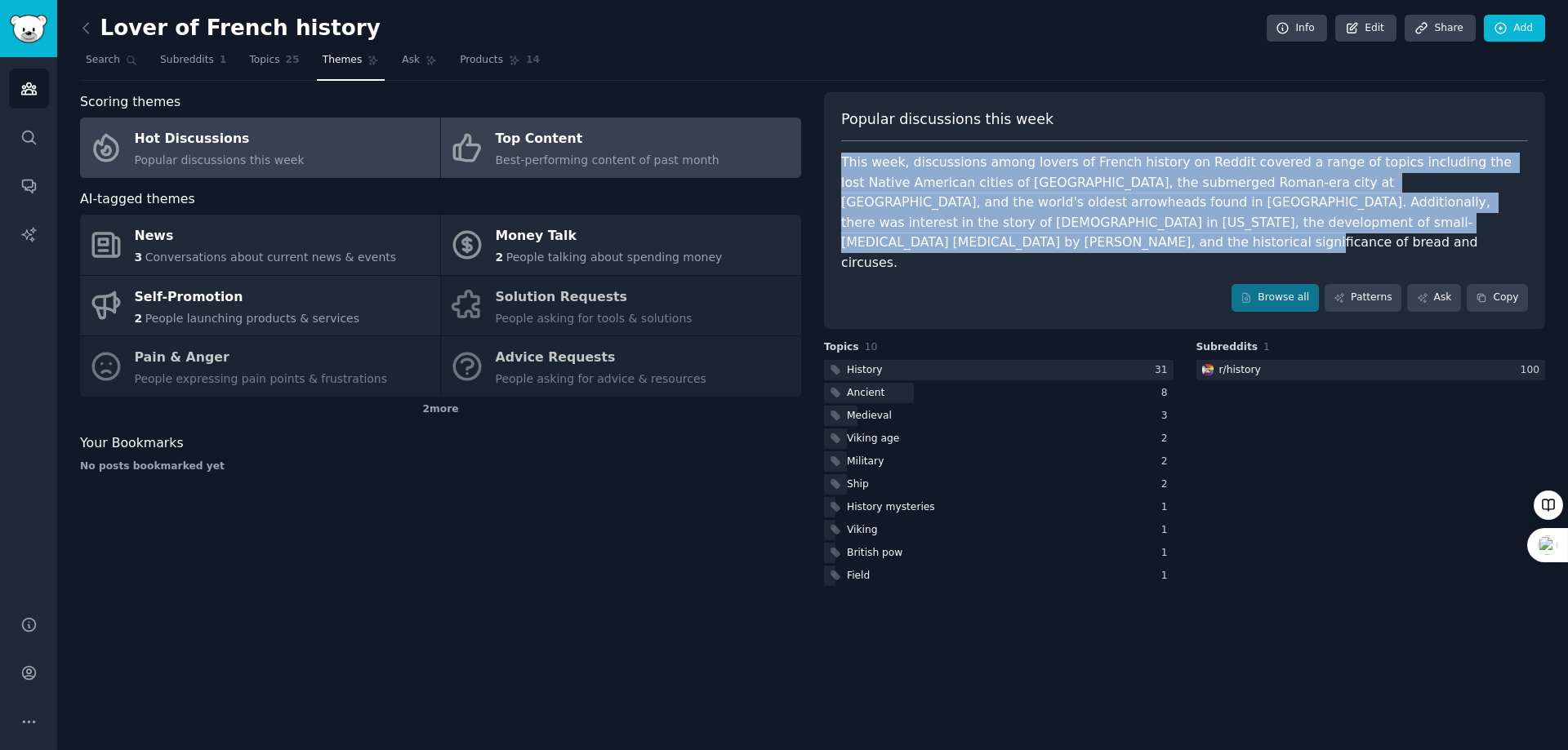
click at [643, 145] on div "Top Content" at bounding box center [608, 139] width 224 height 26
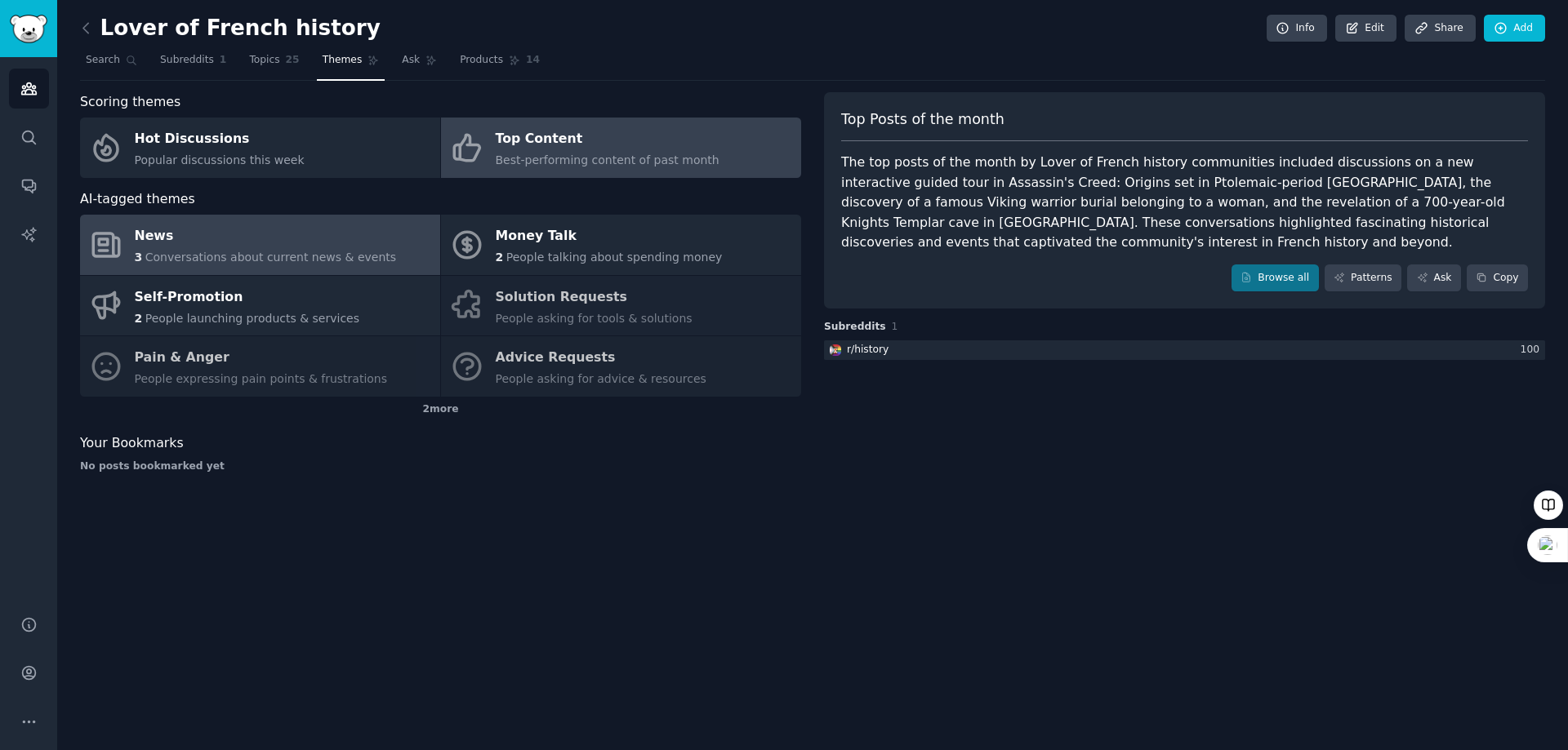
click at [212, 237] on div "News" at bounding box center [266, 237] width 262 height 26
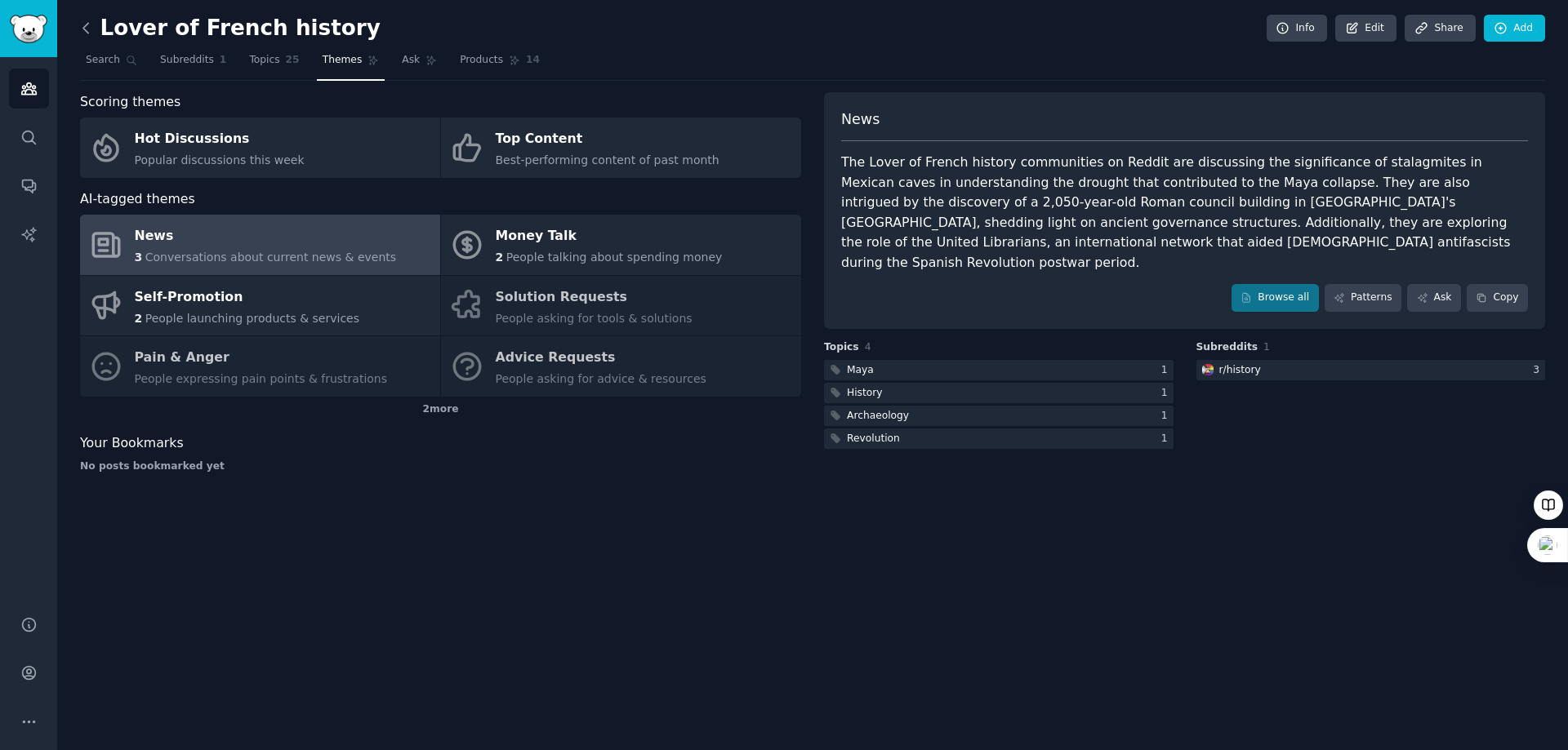
click at [90, 24] on icon at bounding box center [86, 28] width 17 height 17
